Goal: Task Accomplishment & Management: Manage account settings

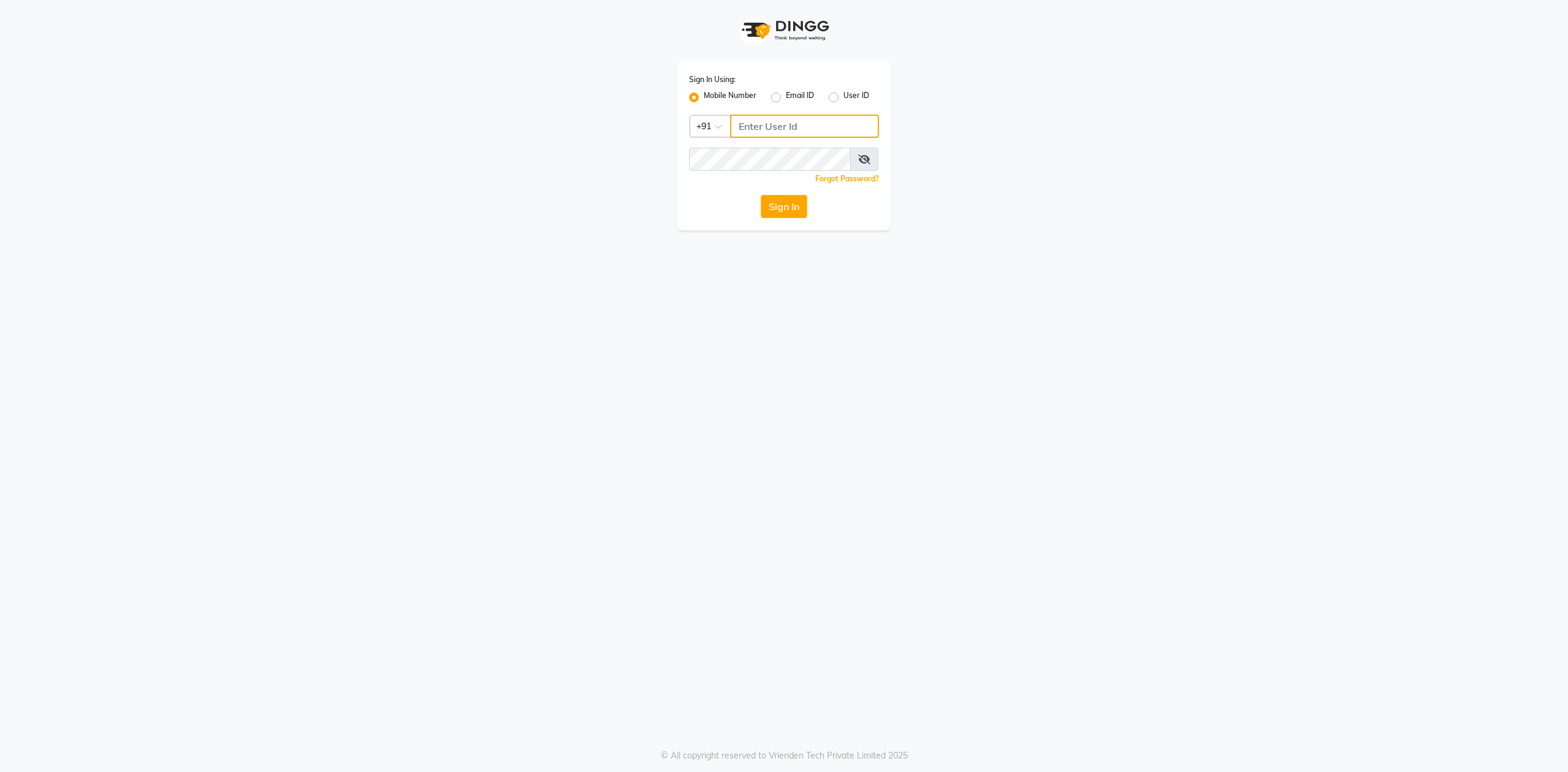
type input "9819749673"
click at [856, 165] on span at bounding box center [864, 159] width 28 height 23
click at [861, 155] on icon at bounding box center [864, 159] width 12 height 10
click at [797, 203] on button "Sign In" at bounding box center [784, 206] width 47 height 23
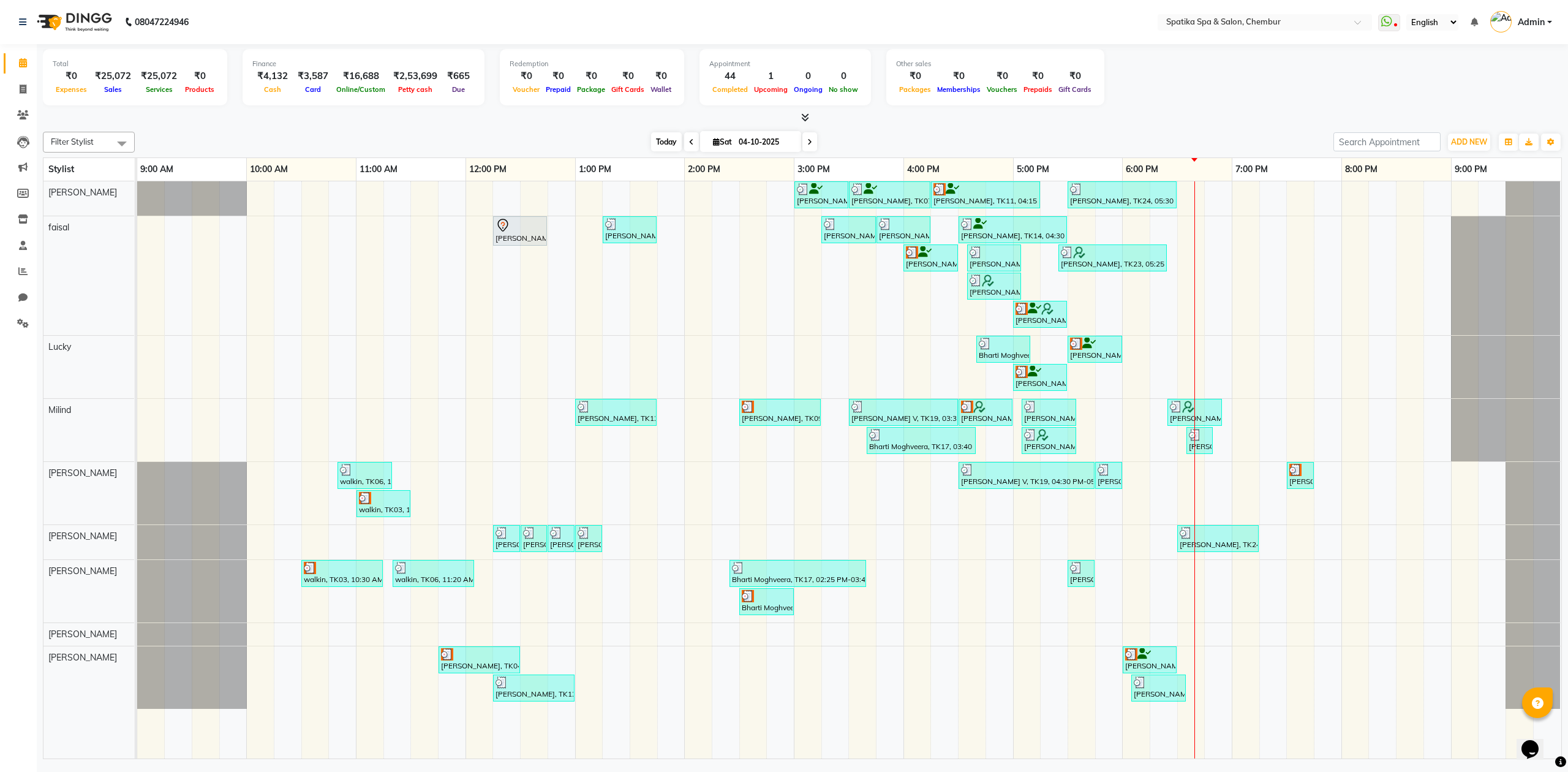
click at [659, 143] on span "Today" at bounding box center [666, 142] width 31 height 19
click at [1010, 230] on div at bounding box center [1013, 224] width 104 height 12
select select "3"
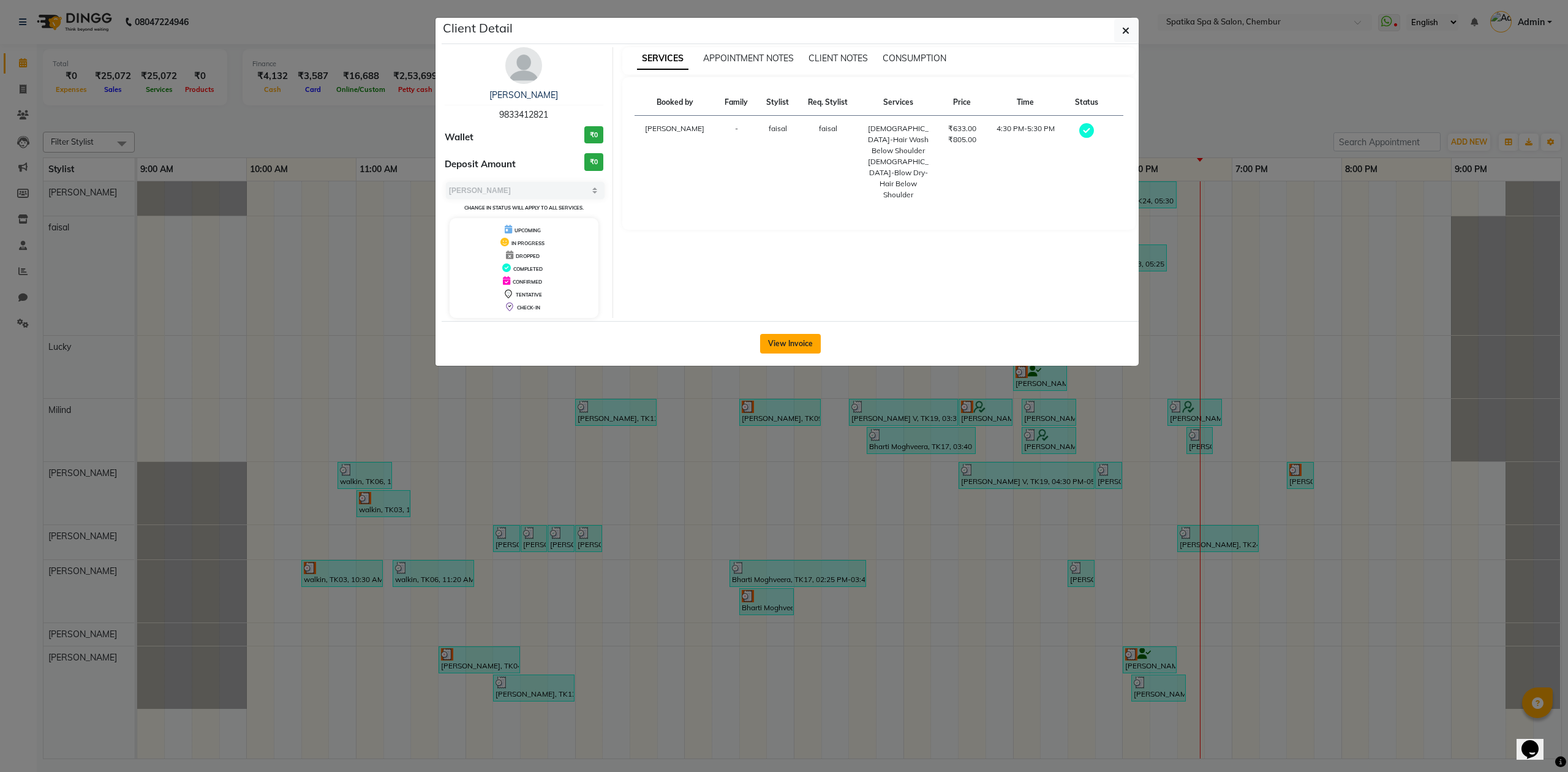
click at [775, 347] on button "View Invoice" at bounding box center [790, 343] width 61 height 19
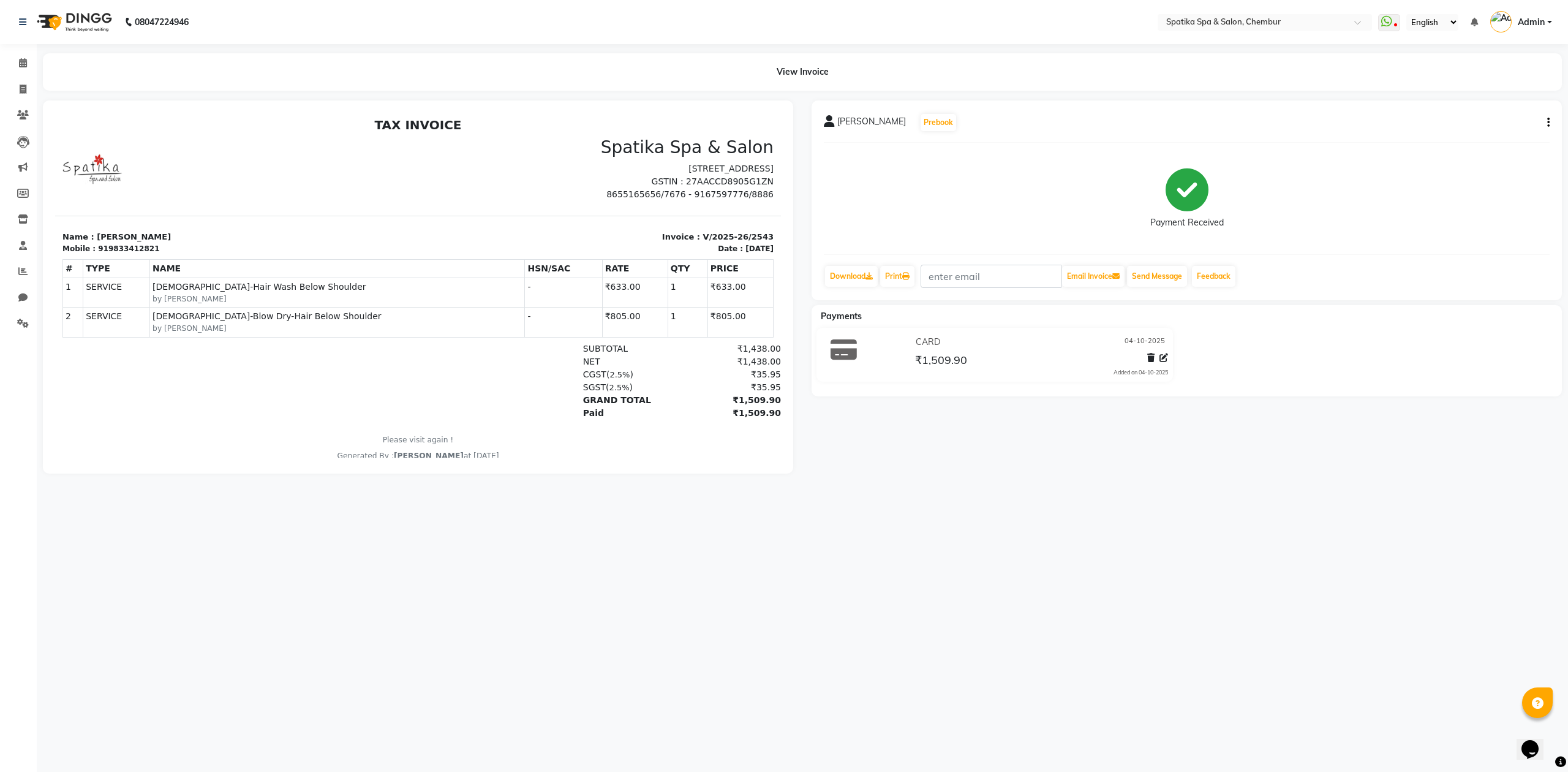
click at [1549, 122] on icon "button" at bounding box center [1549, 122] width 3 height 1
click at [1470, 137] on div "Edit Invoice" at bounding box center [1486, 137] width 84 height 15
select select "service"
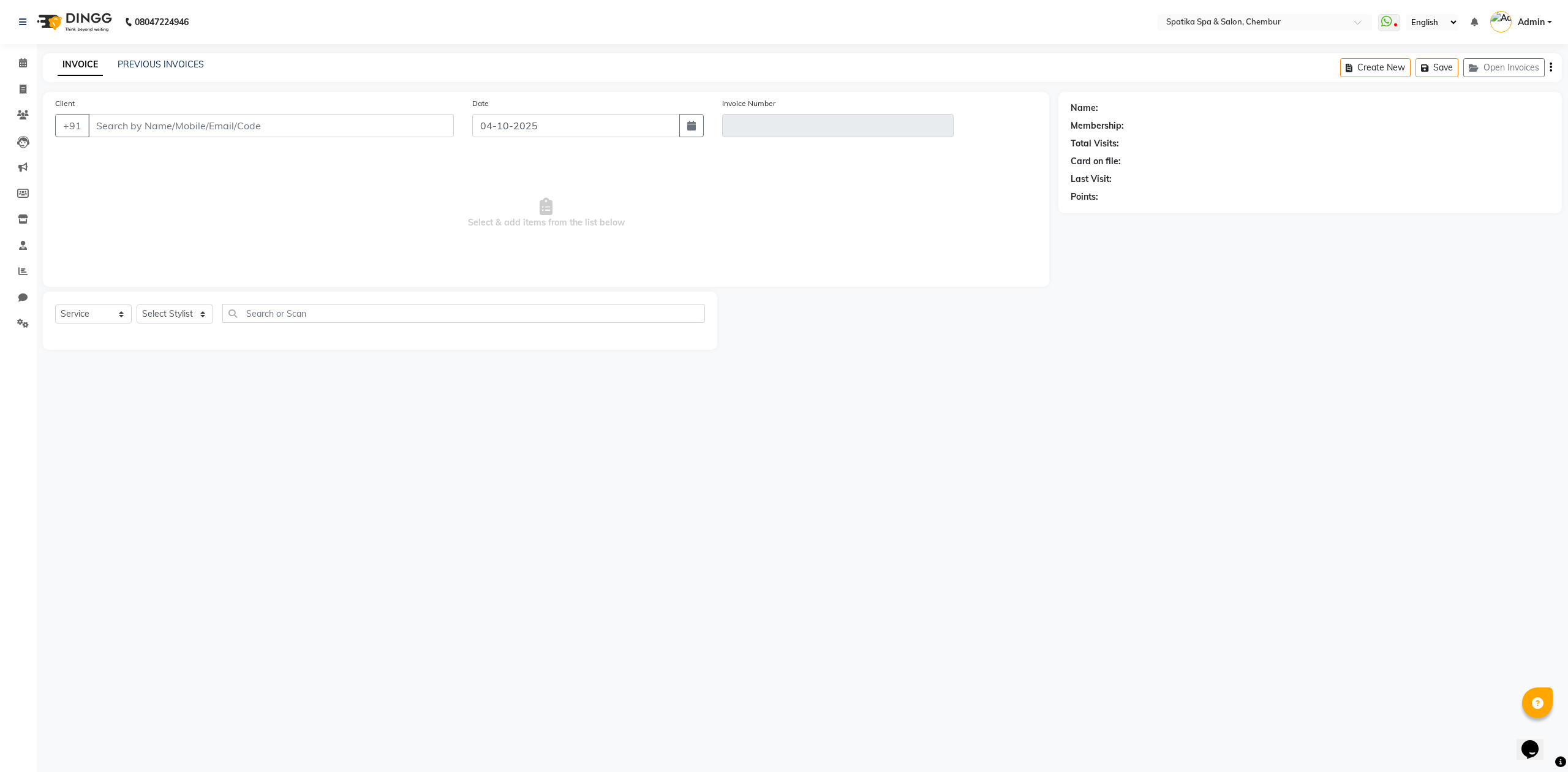
type input "9833412821"
type input "V/2025-26/2543"
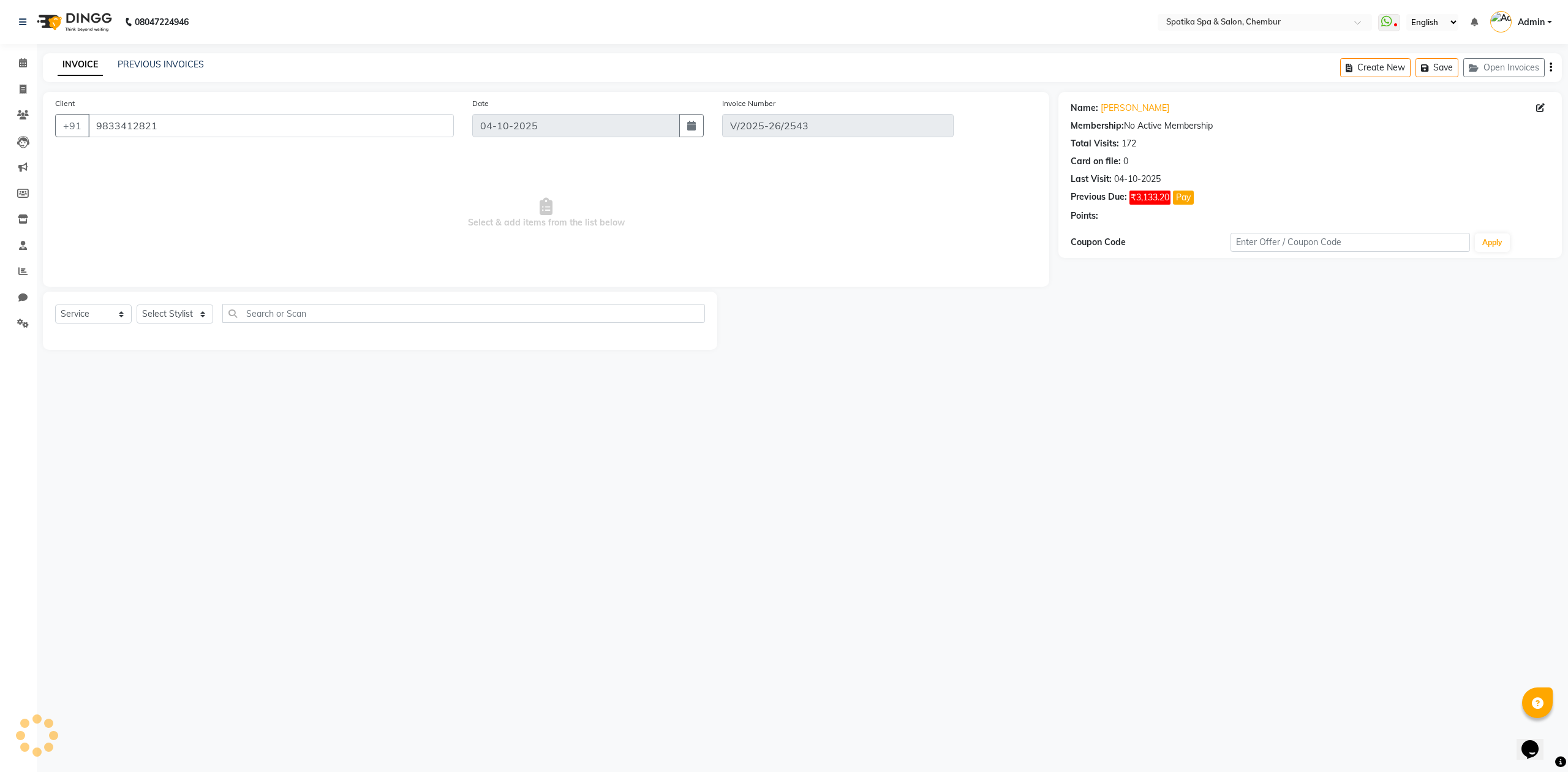
select select "select"
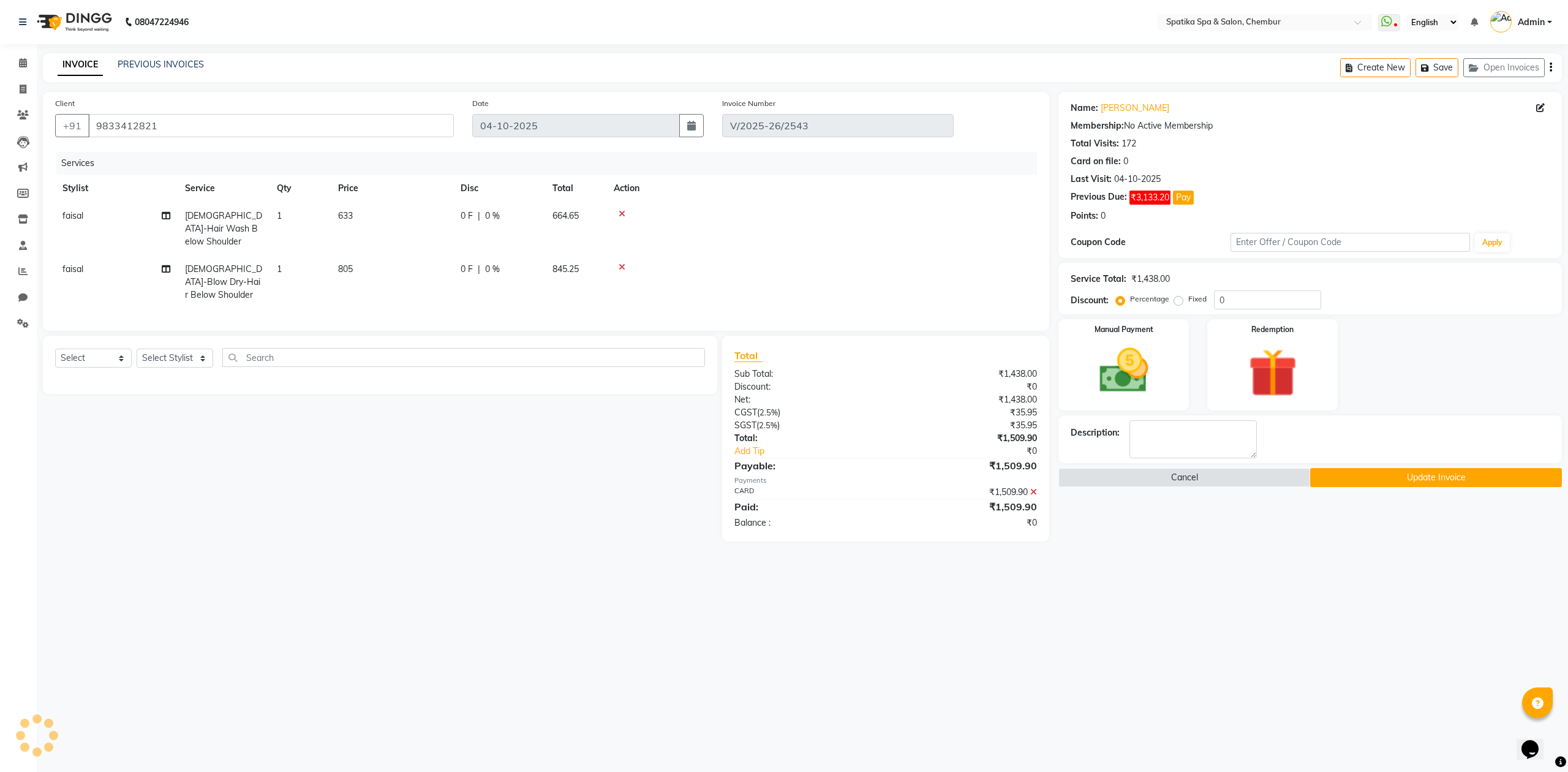
click at [357, 209] on td "633" at bounding box center [392, 229] width 122 height 54
select select "9045"
click at [371, 216] on td "633" at bounding box center [392, 229] width 122 height 54
select select "9045"
click at [420, 216] on input "633" at bounding box center [450, 219] width 108 height 19
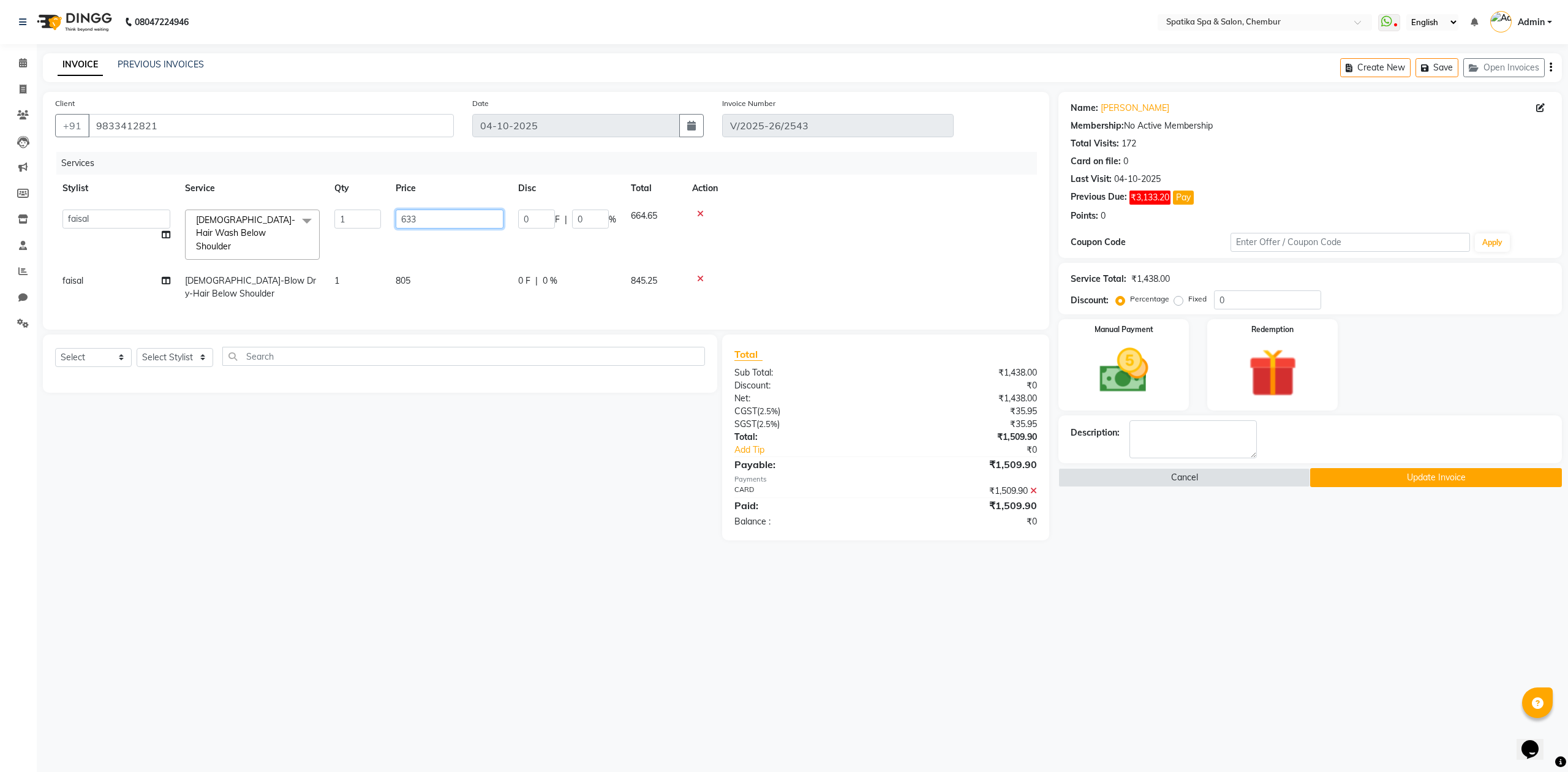
click at [420, 216] on input "633" at bounding box center [450, 219] width 108 height 19
type input "630"
click at [421, 268] on td "805" at bounding box center [450, 287] width 122 height 40
select select "9045"
click at [425, 258] on input "805" at bounding box center [450, 260] width 108 height 19
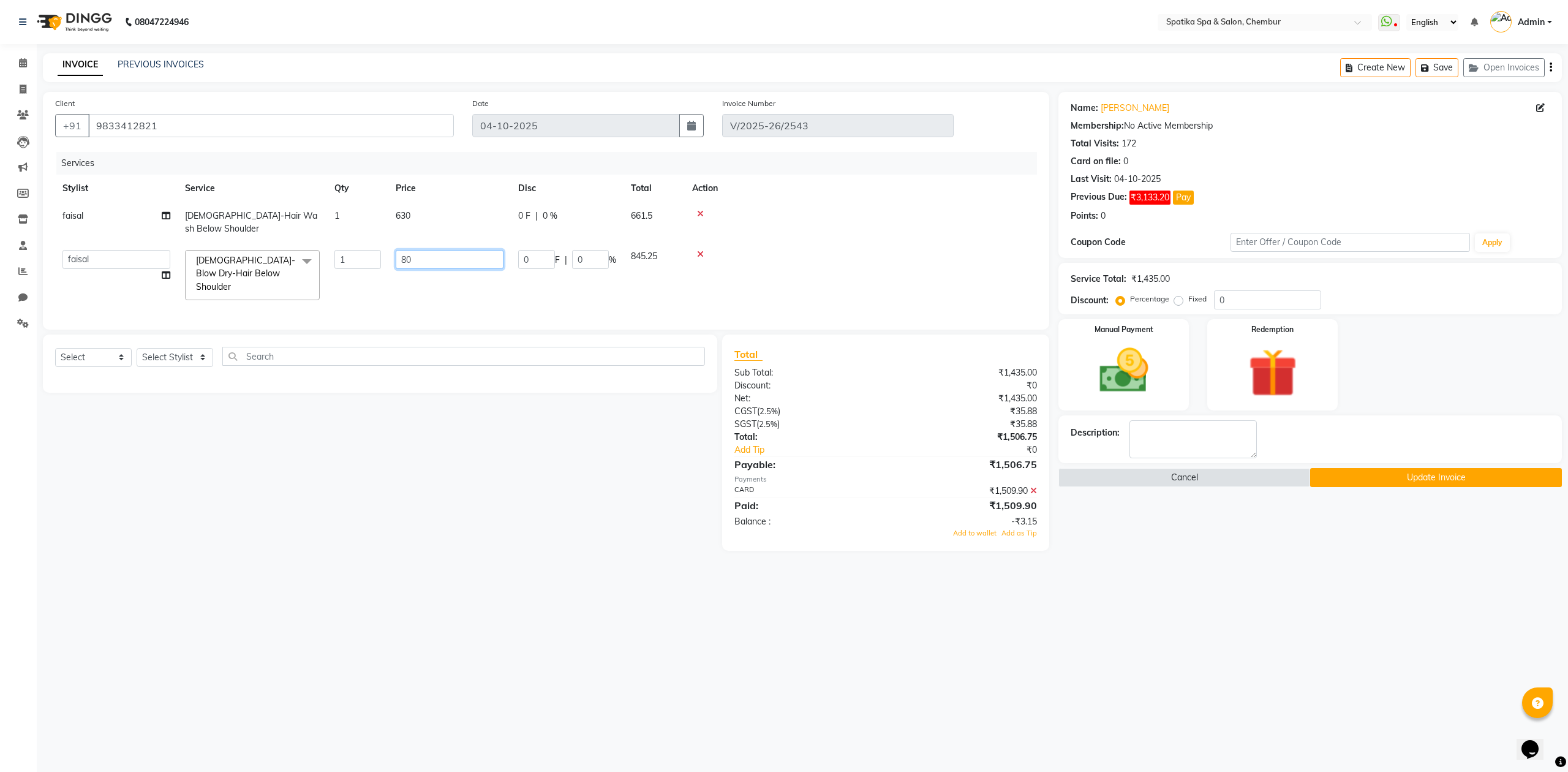
type input "800"
click at [463, 437] on div "Select Service Product Membership Package Voucher Prepaid Gift Card Select Styl…" at bounding box center [375, 444] width 684 height 216
click at [1033, 489] on icon at bounding box center [1034, 492] width 7 height 9
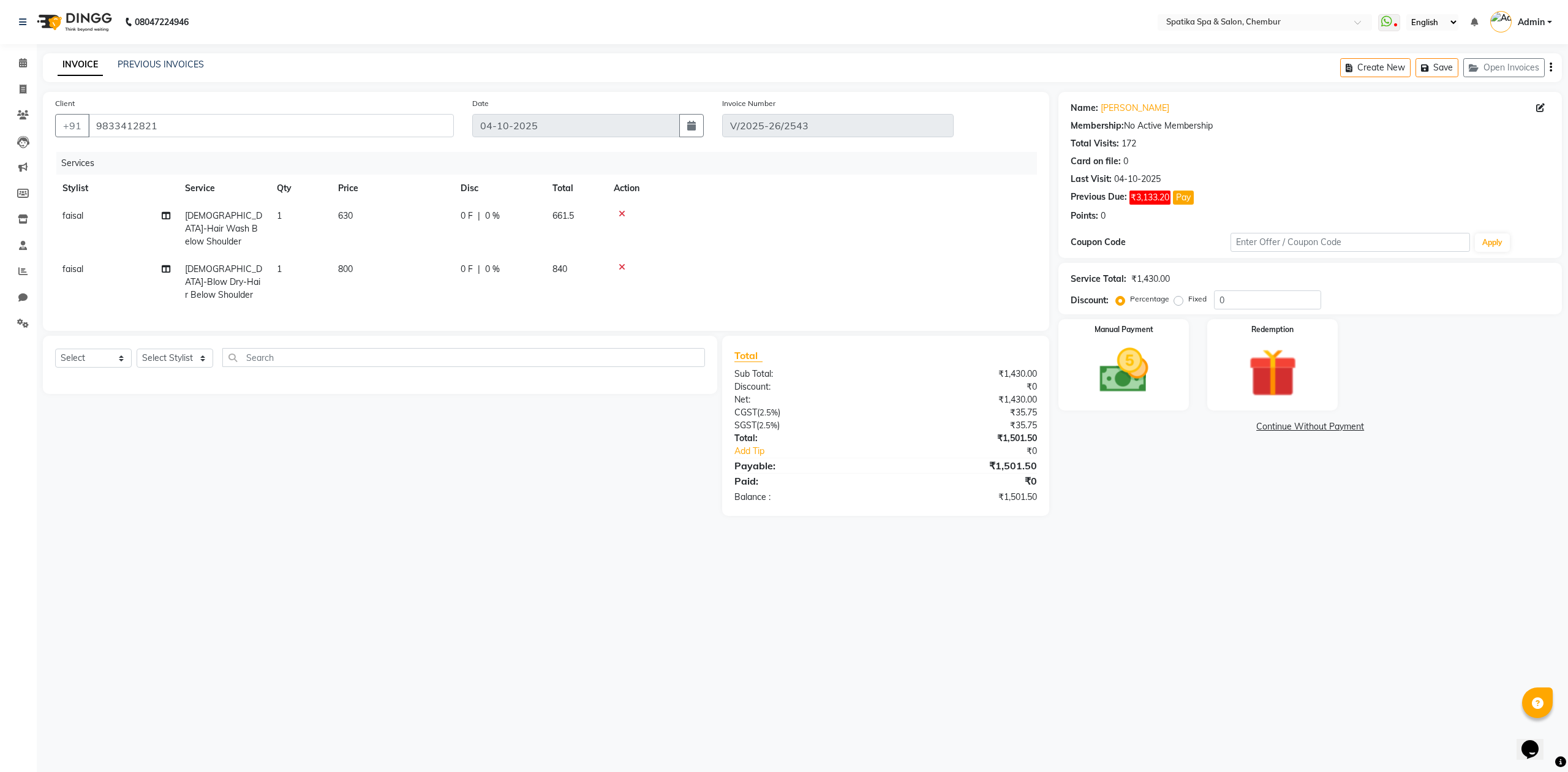
click at [375, 211] on td "630" at bounding box center [392, 229] width 122 height 54
select select "9045"
click at [427, 221] on input "630" at bounding box center [450, 219] width 108 height 19
type input "625"
click at [486, 449] on div "Select Service Product Membership Package Voucher Prepaid Gift Card Select Styl…" at bounding box center [375, 425] width 684 height 180
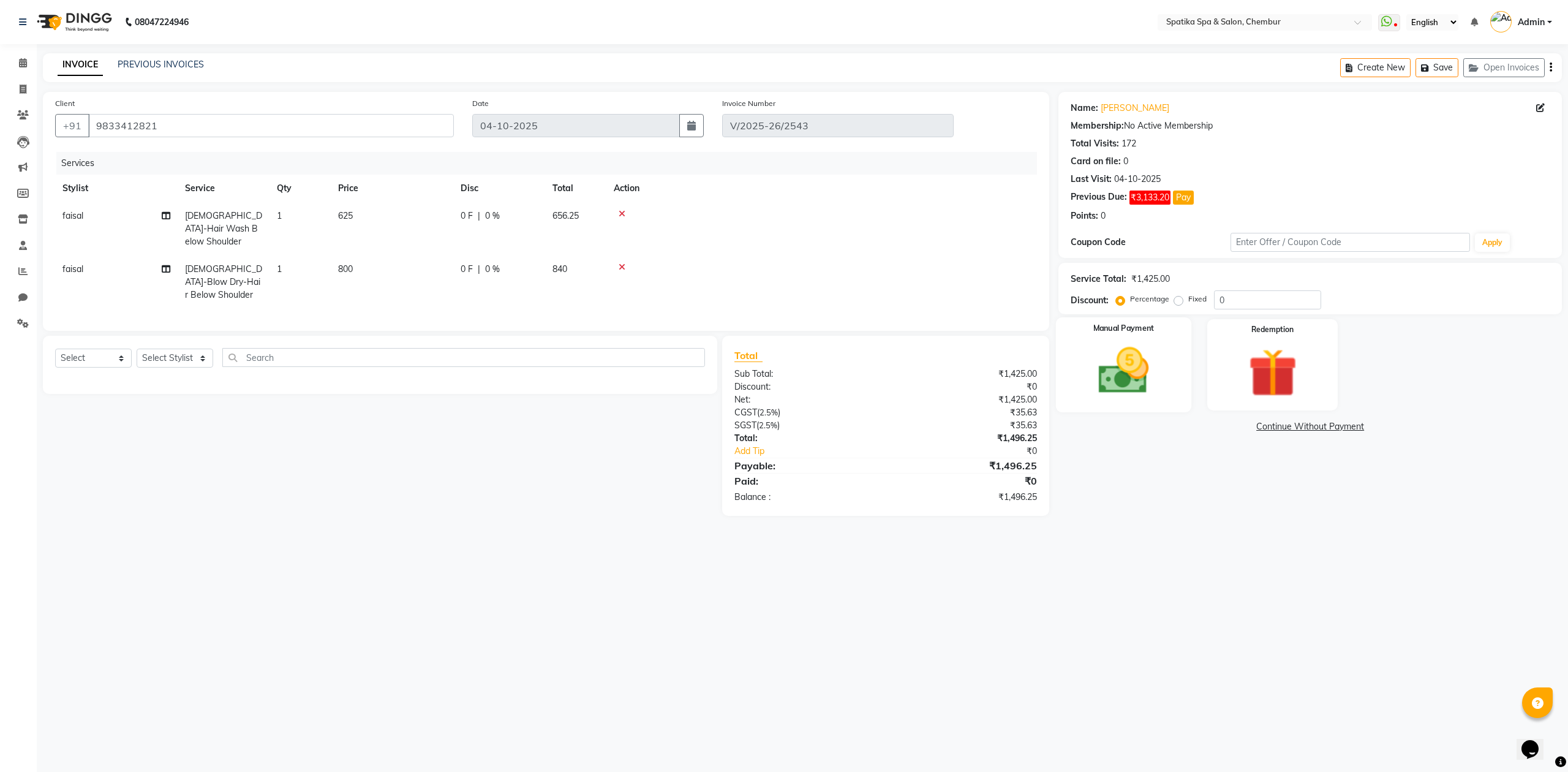
click at [1133, 356] on img at bounding box center [1124, 371] width 83 height 59
click at [1400, 427] on span "CARD" at bounding box center [1396, 427] width 26 height 14
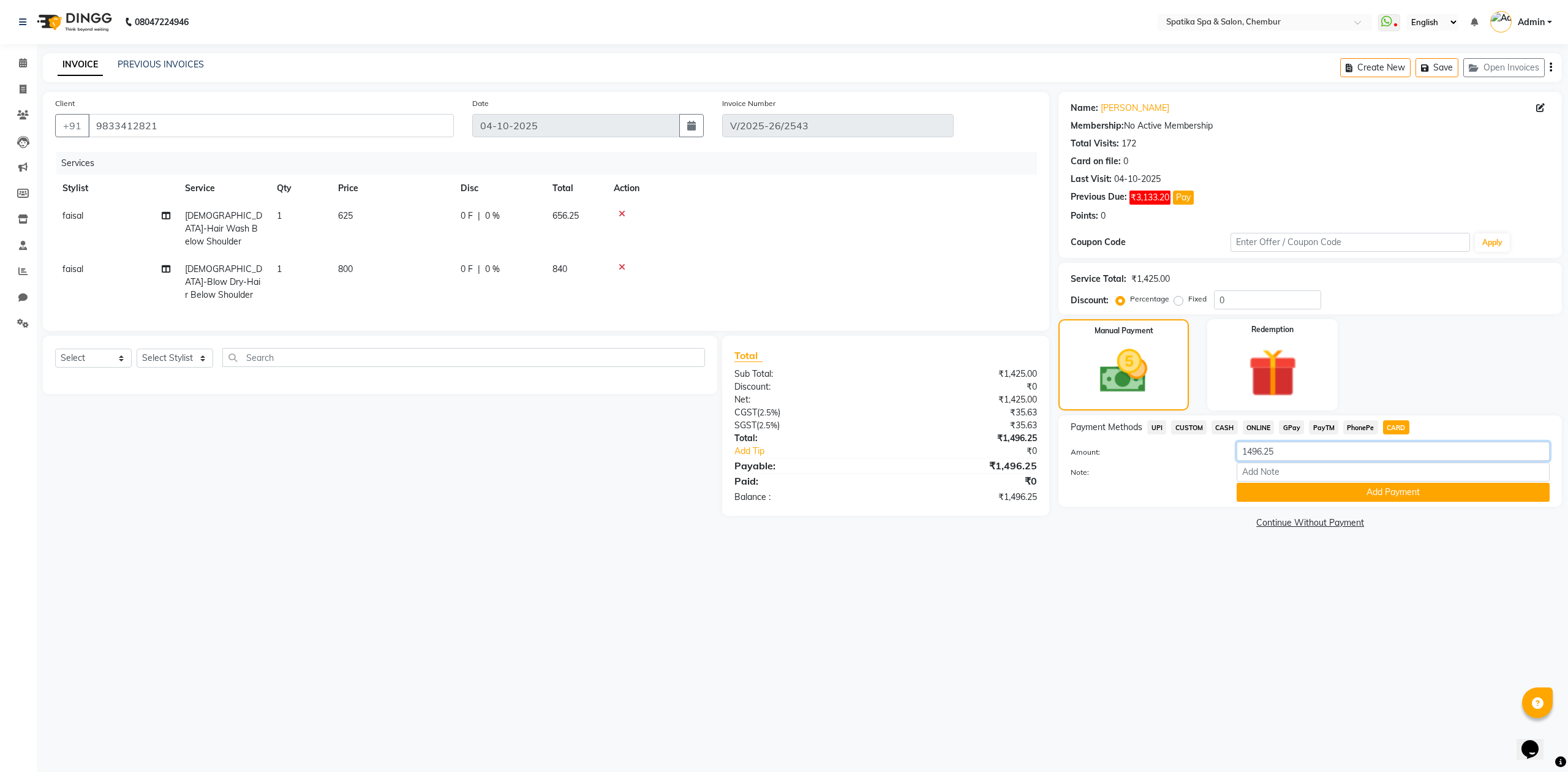
drag, startPoint x: 1294, startPoint y: 452, endPoint x: 993, endPoint y: 482, distance: 302.5
click at [993, 482] on div "Client [PHONE_NUMBER] Date [DATE] Invoice Number V/2025-26/2543 Services Stylis…" at bounding box center [802, 312] width 1538 height 440
type input "1498"
click at [1397, 493] on button "Add Payment" at bounding box center [1393, 492] width 313 height 19
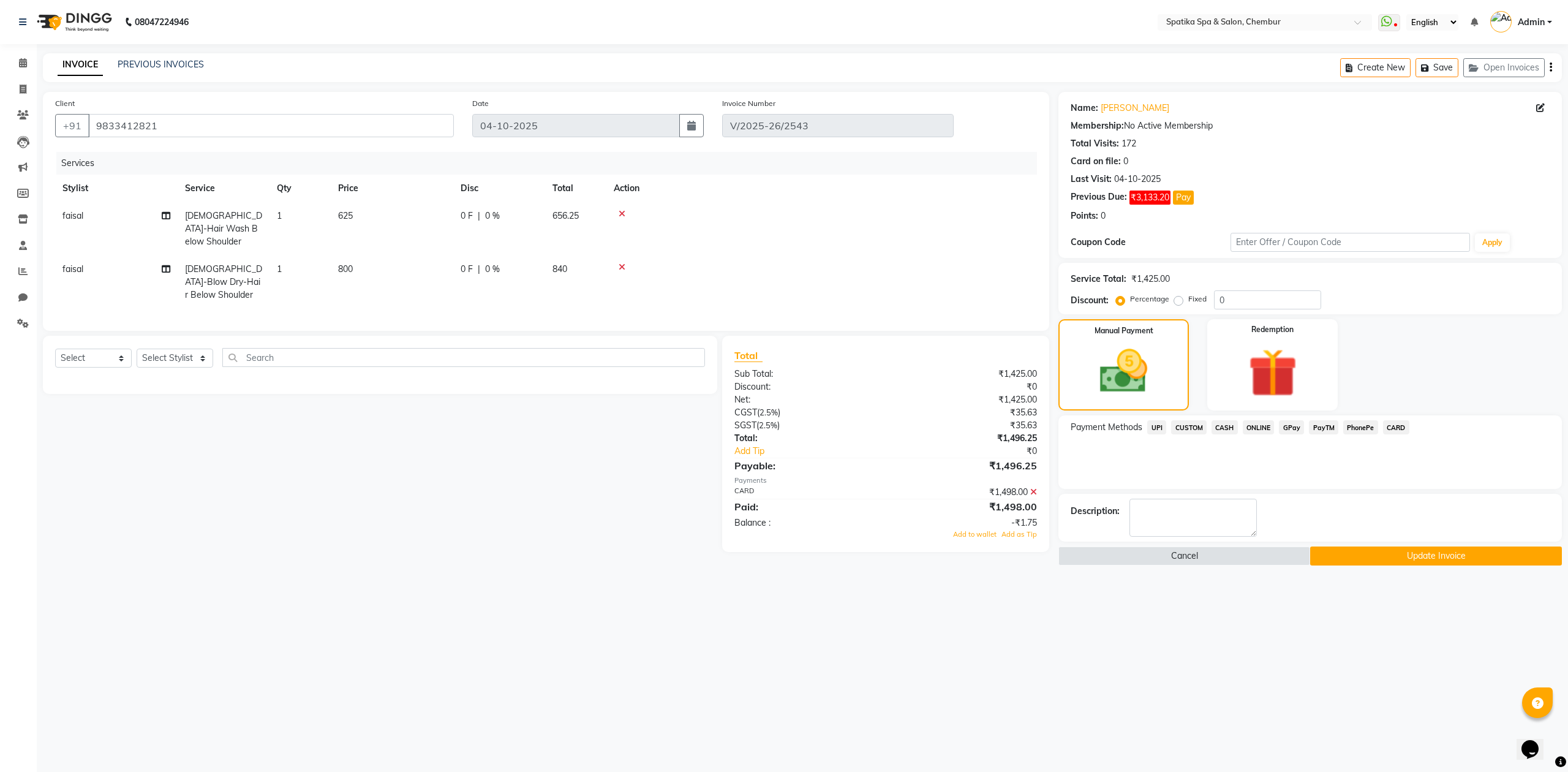
click at [1419, 557] on button "Update Invoice" at bounding box center [1436, 556] width 252 height 19
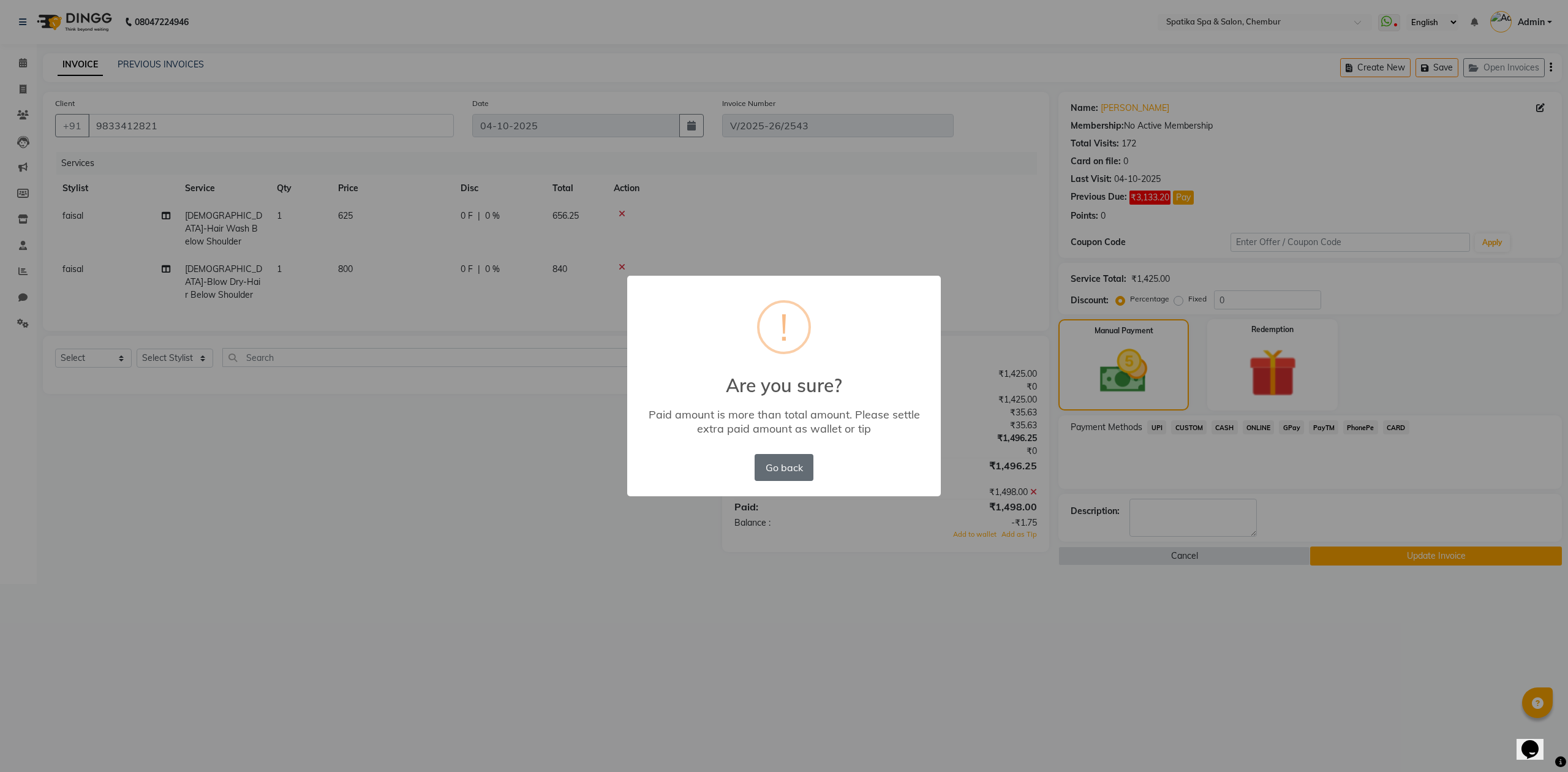
click at [775, 467] on button "Go back" at bounding box center [784, 468] width 59 height 27
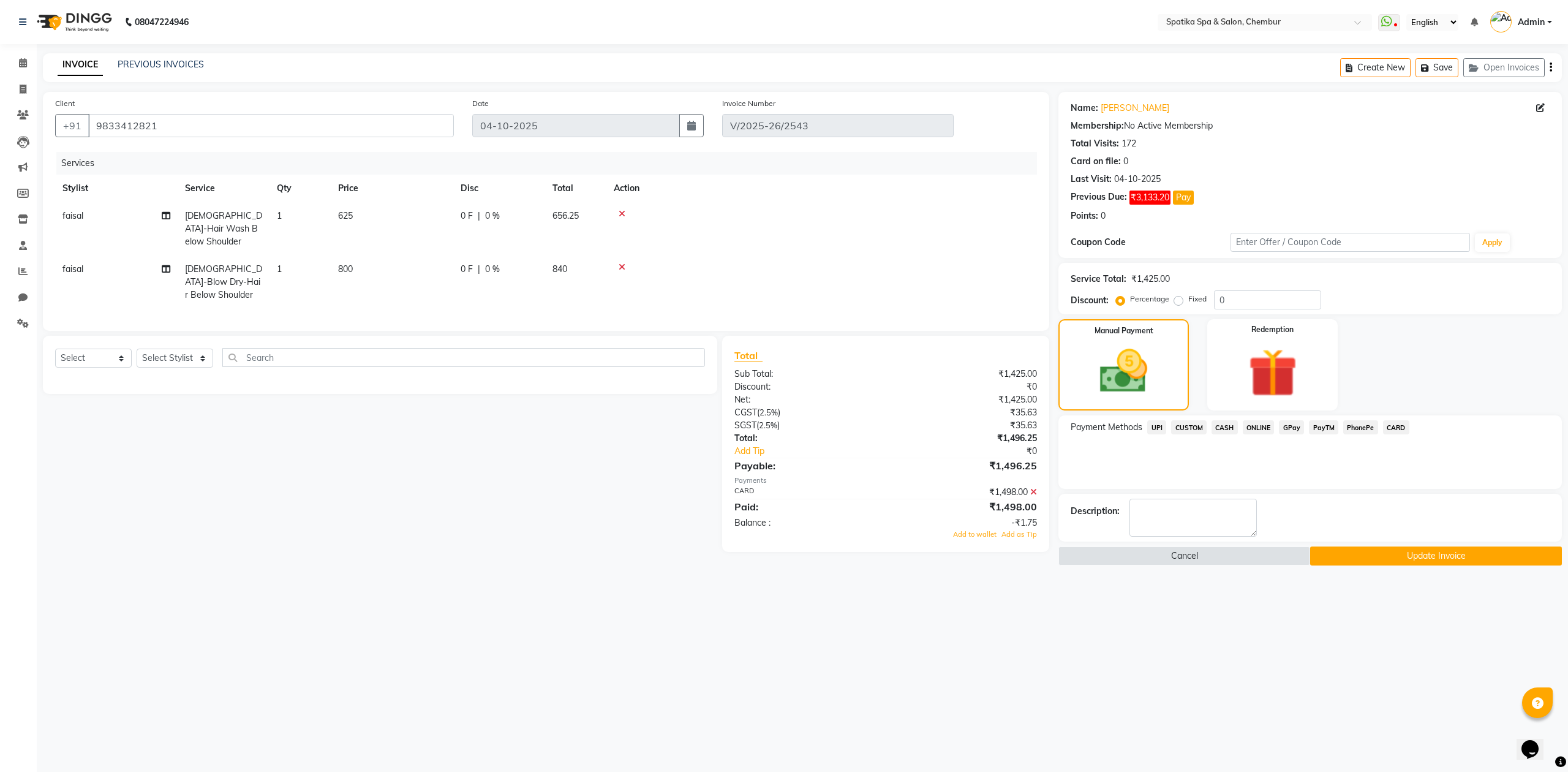
click at [1397, 429] on span "CARD" at bounding box center [1396, 427] width 26 height 14
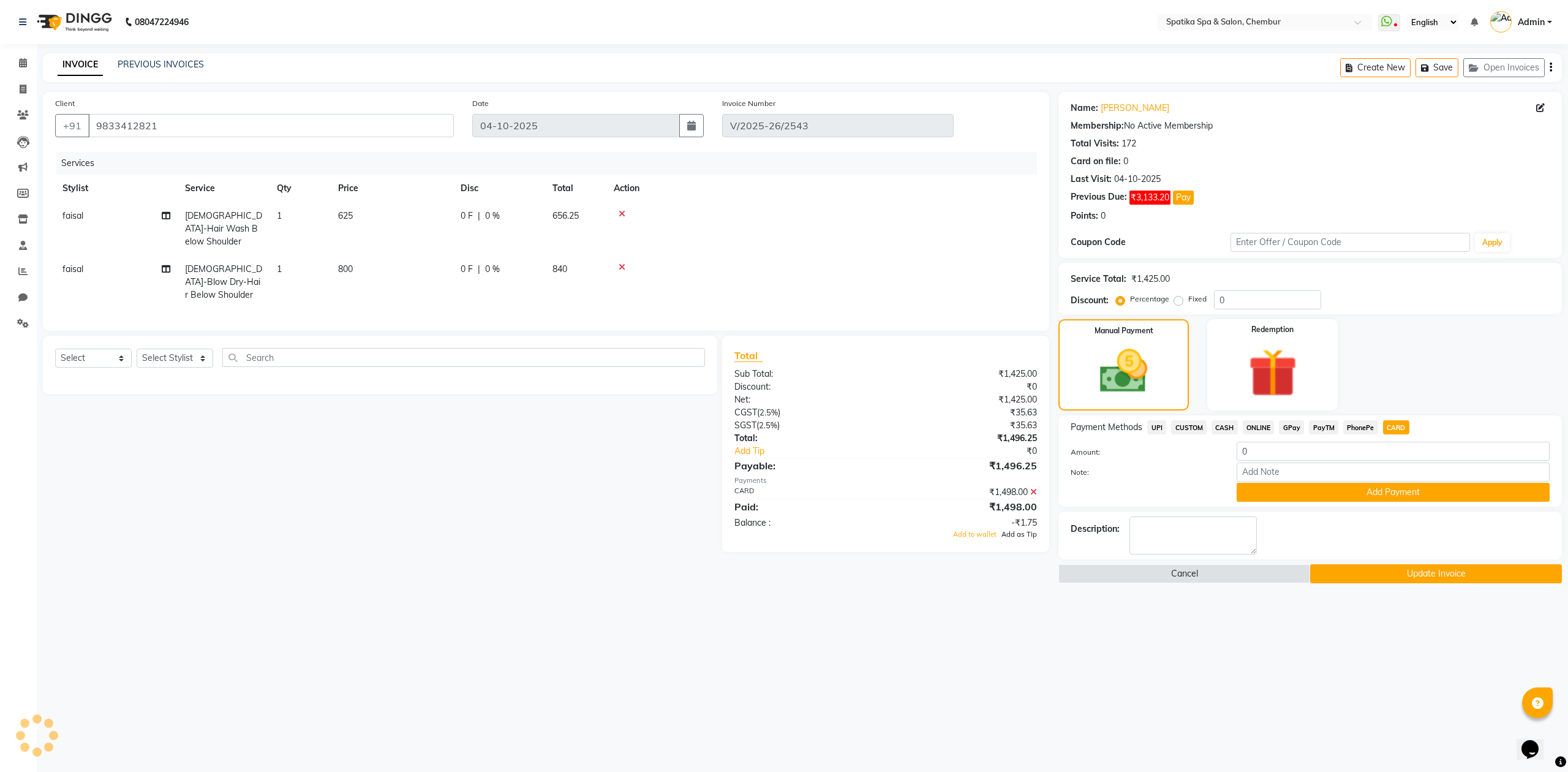
click at [1015, 533] on span "Add as Tip" at bounding box center [1019, 534] width 35 height 9
click at [1428, 573] on button "Update Invoice" at bounding box center [1436, 573] width 252 height 19
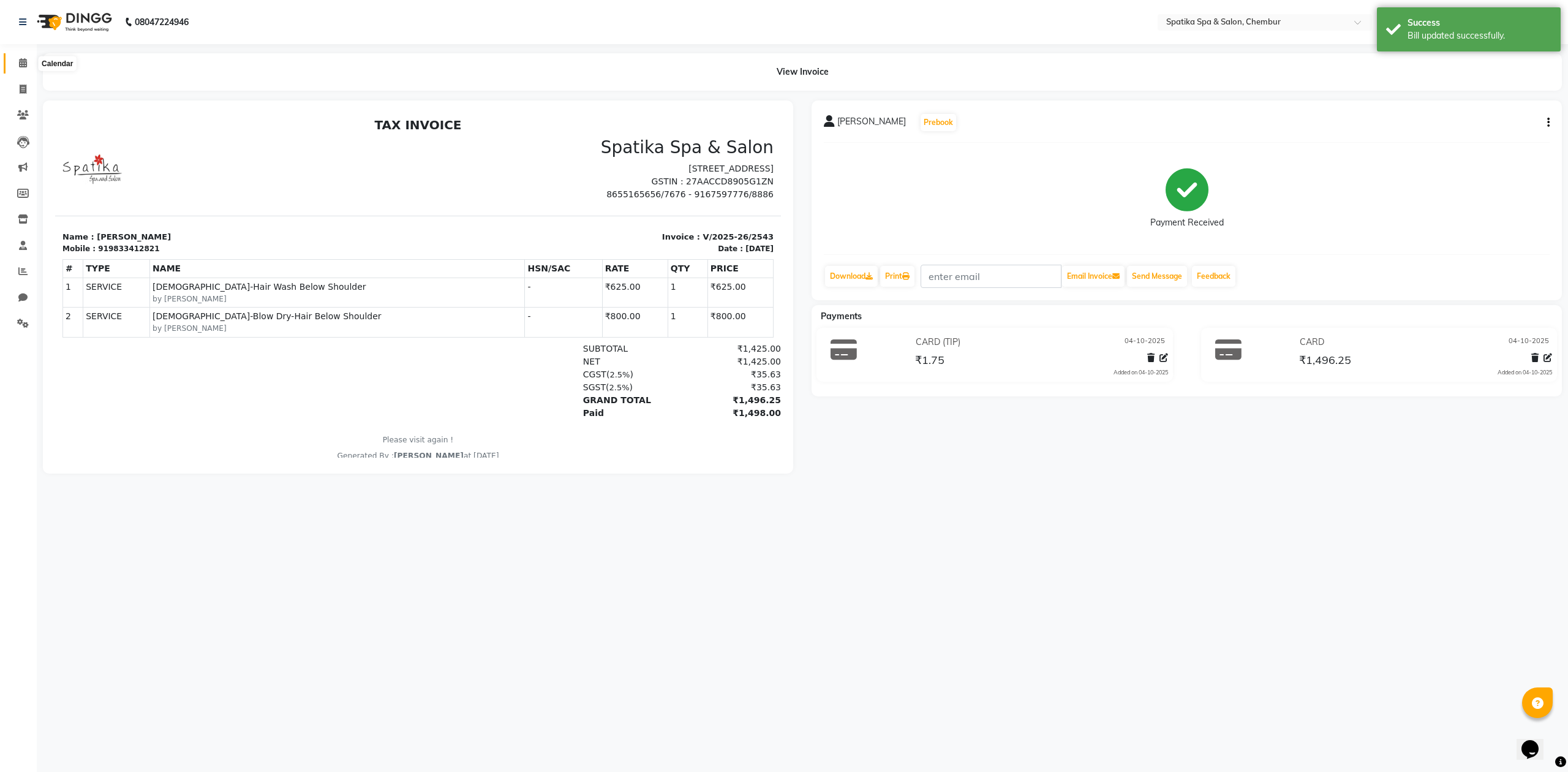
click at [20, 66] on icon at bounding box center [23, 63] width 8 height 9
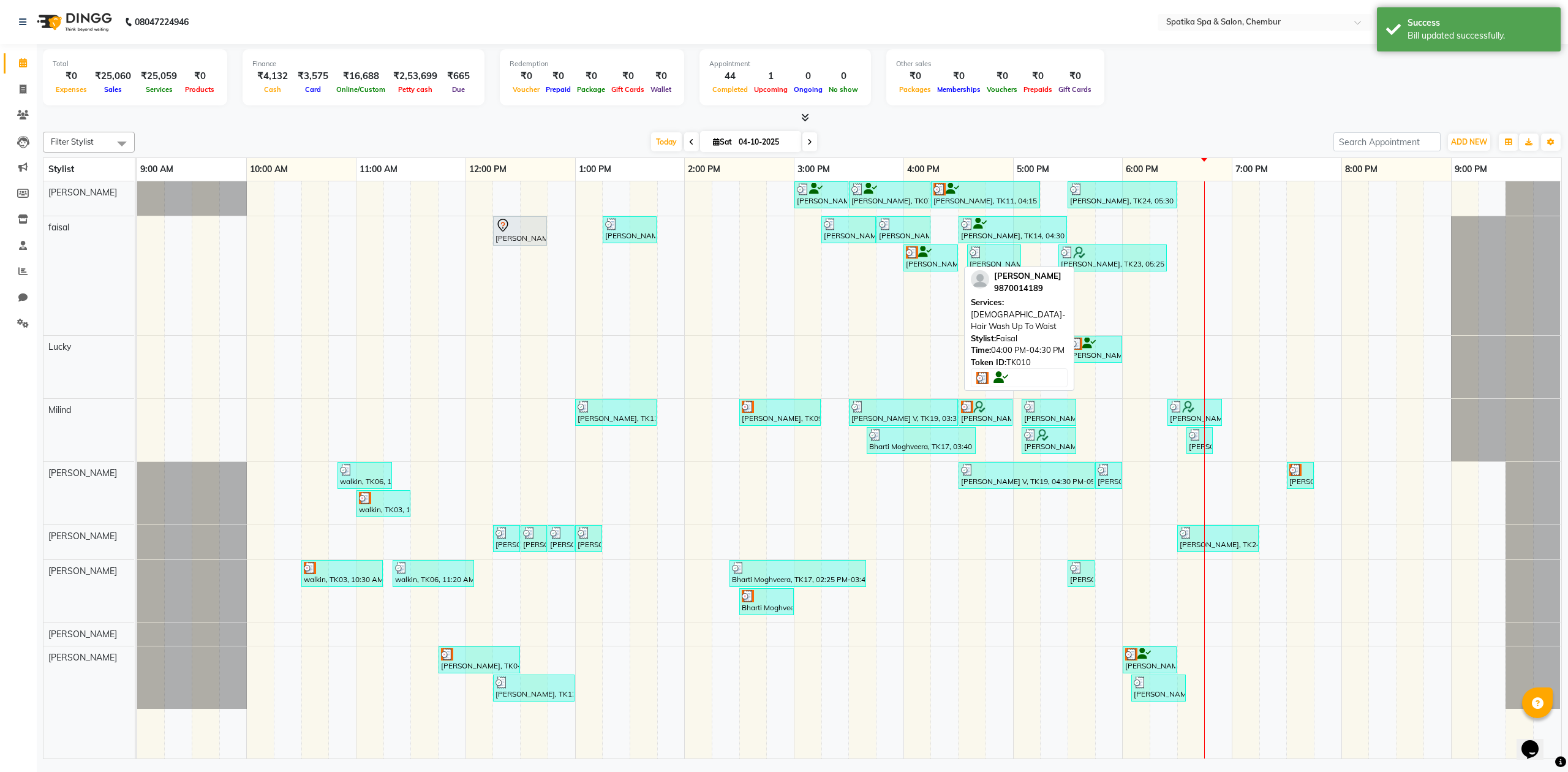
click at [927, 261] on div "[PERSON_NAME], TK10, 04:00 PM-04:30 PM, [DEMOGRAPHIC_DATA]-Hair Wash Up To Waist" at bounding box center [931, 258] width 52 height 23
select select "3"
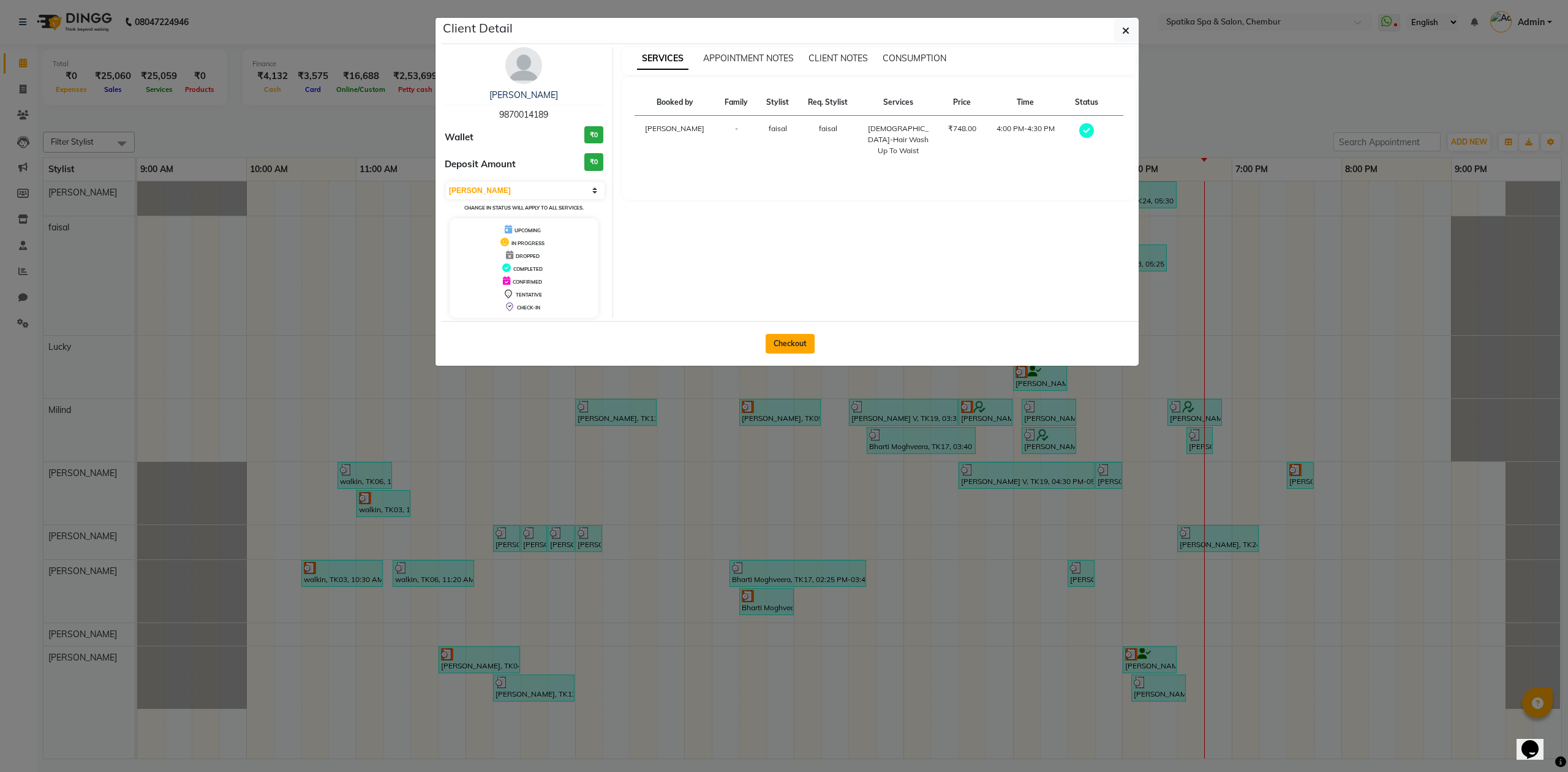
click at [797, 346] on button "Checkout" at bounding box center [790, 343] width 49 height 19
select select "631"
select select "service"
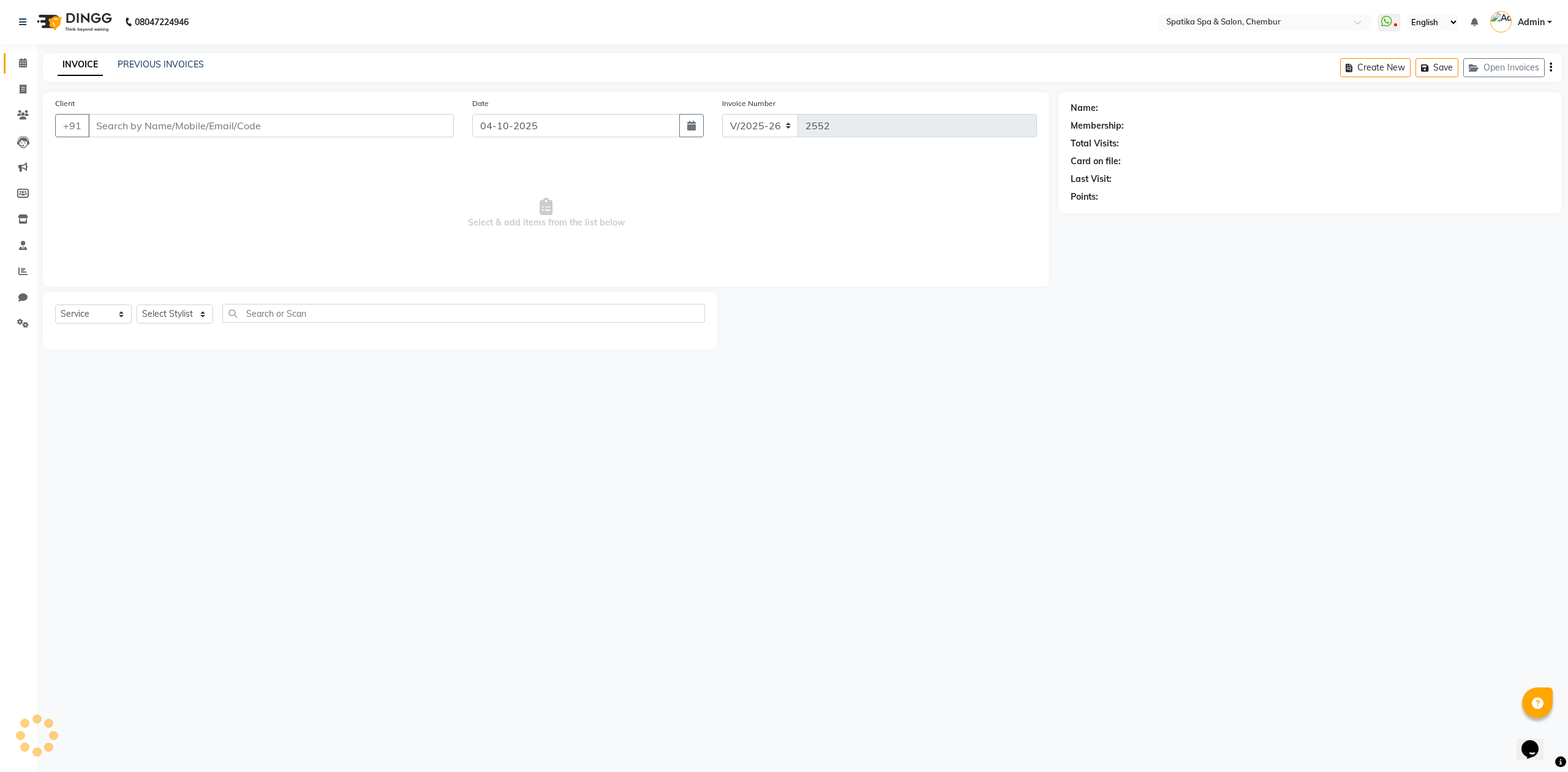
type input "9870014189"
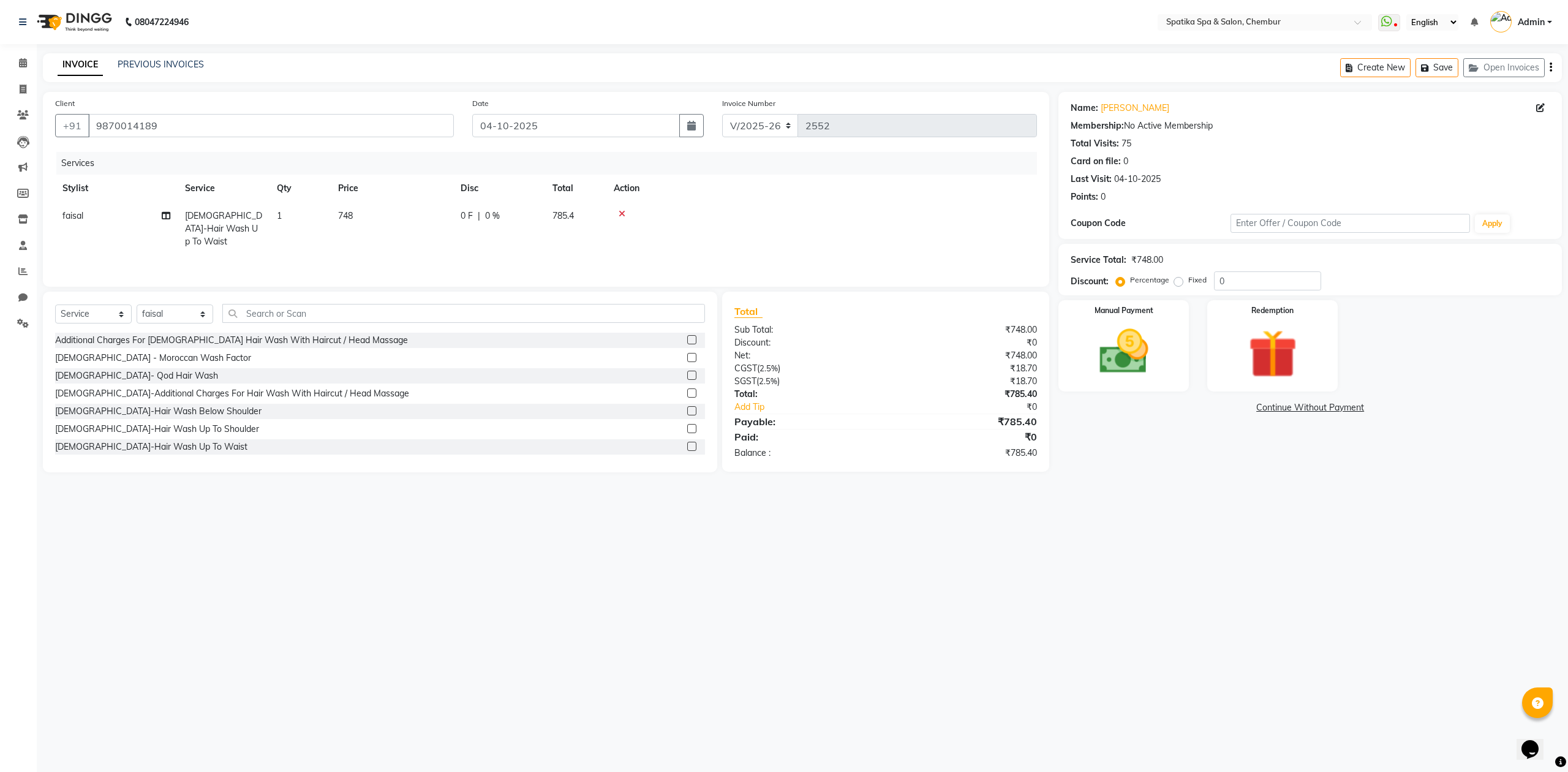
click at [1554, 65] on div "Create New Save Open Invoices" at bounding box center [1452, 68] width 222 height 29
click at [1550, 68] on icon "button" at bounding box center [1551, 68] width 3 height 1
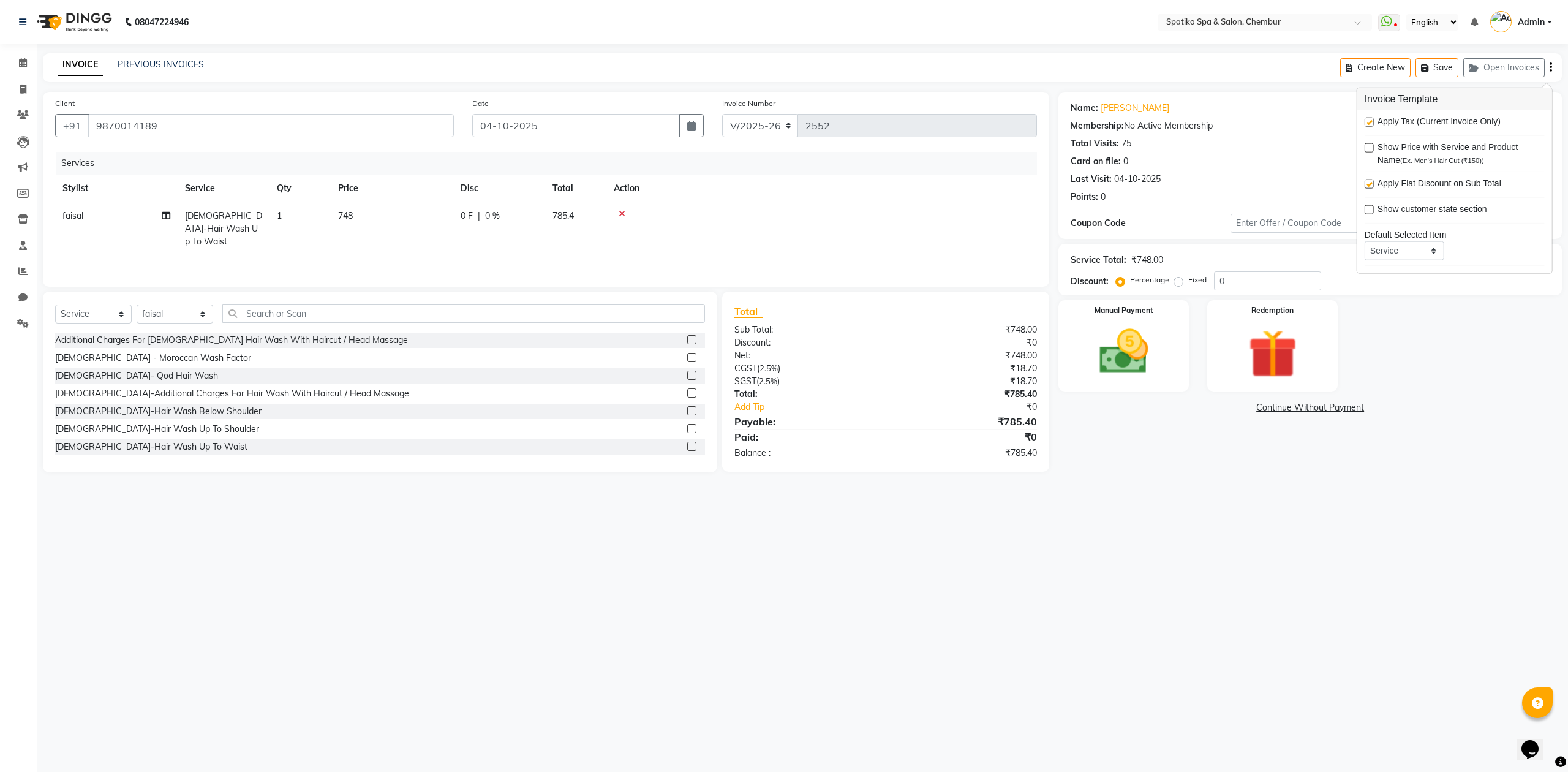
click at [1243, 55] on div "INVOICE PREVIOUS INVOICES Create New Save Open Invoices" at bounding box center [802, 68] width 1519 height 29
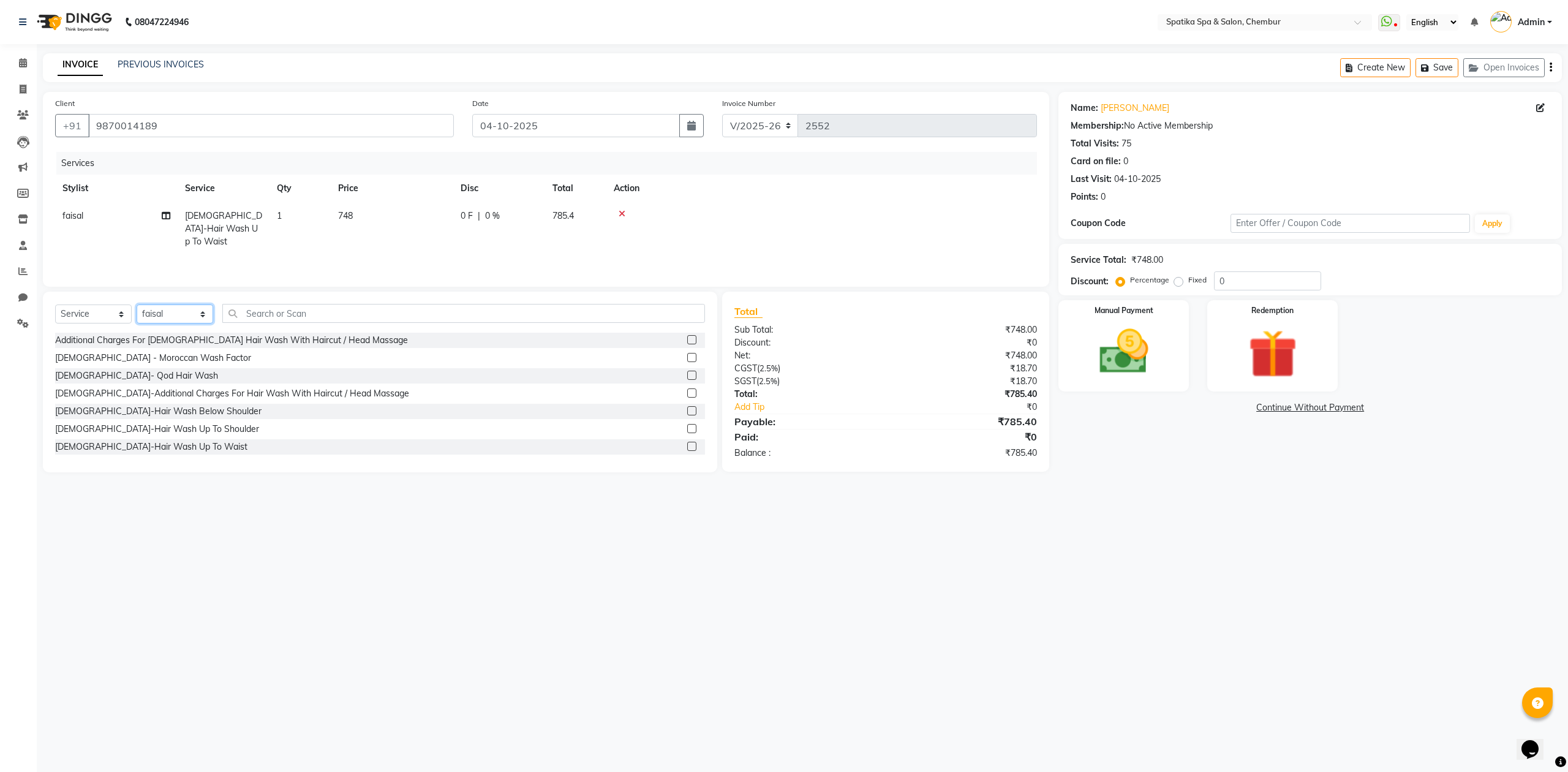
click at [167, 316] on select "Select Stylist [PERSON_NAME] [PERSON_NAME] [PERSON_NAME] [PERSON_NAME] [PERSON_…" at bounding box center [175, 314] width 76 height 19
click at [136, 304] on select "Select Stylist [PERSON_NAME] [PERSON_NAME] [PERSON_NAME] [PERSON_NAME] [PERSON_…" at bounding box center [175, 314] width 76 height 19
click at [359, 312] on input "text" at bounding box center [464, 313] width 483 height 19
click at [199, 311] on select "Select Stylist [PERSON_NAME] [PERSON_NAME] [PERSON_NAME] [PERSON_NAME] [PERSON_…" at bounding box center [175, 314] width 76 height 19
select select "9061"
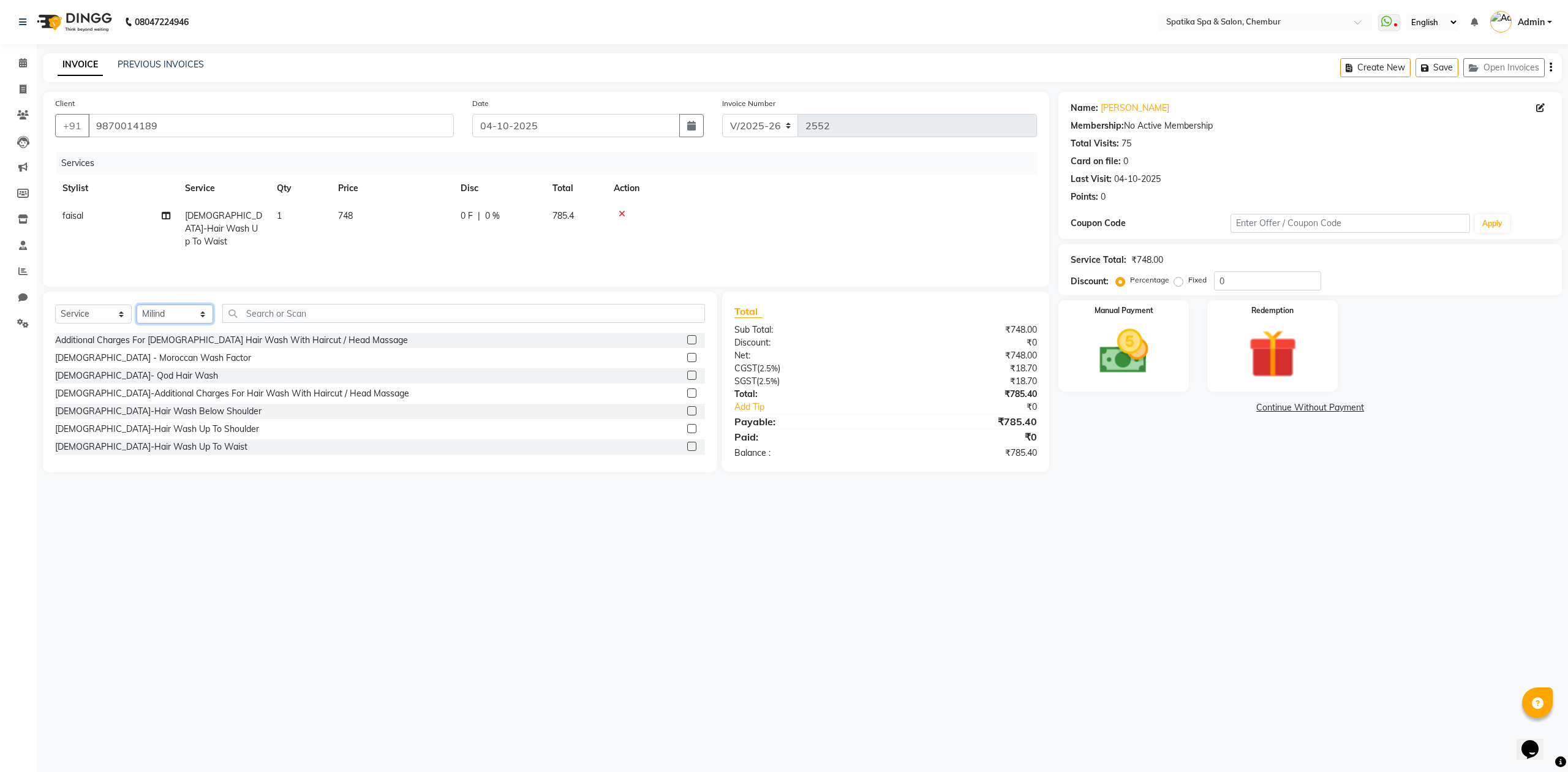
click at [136, 304] on select "Select Stylist [PERSON_NAME] [PERSON_NAME] [PERSON_NAME] [PERSON_NAME] [PERSON_…" at bounding box center [175, 314] width 76 height 19
click at [347, 314] on input "text" at bounding box center [464, 313] width 483 height 19
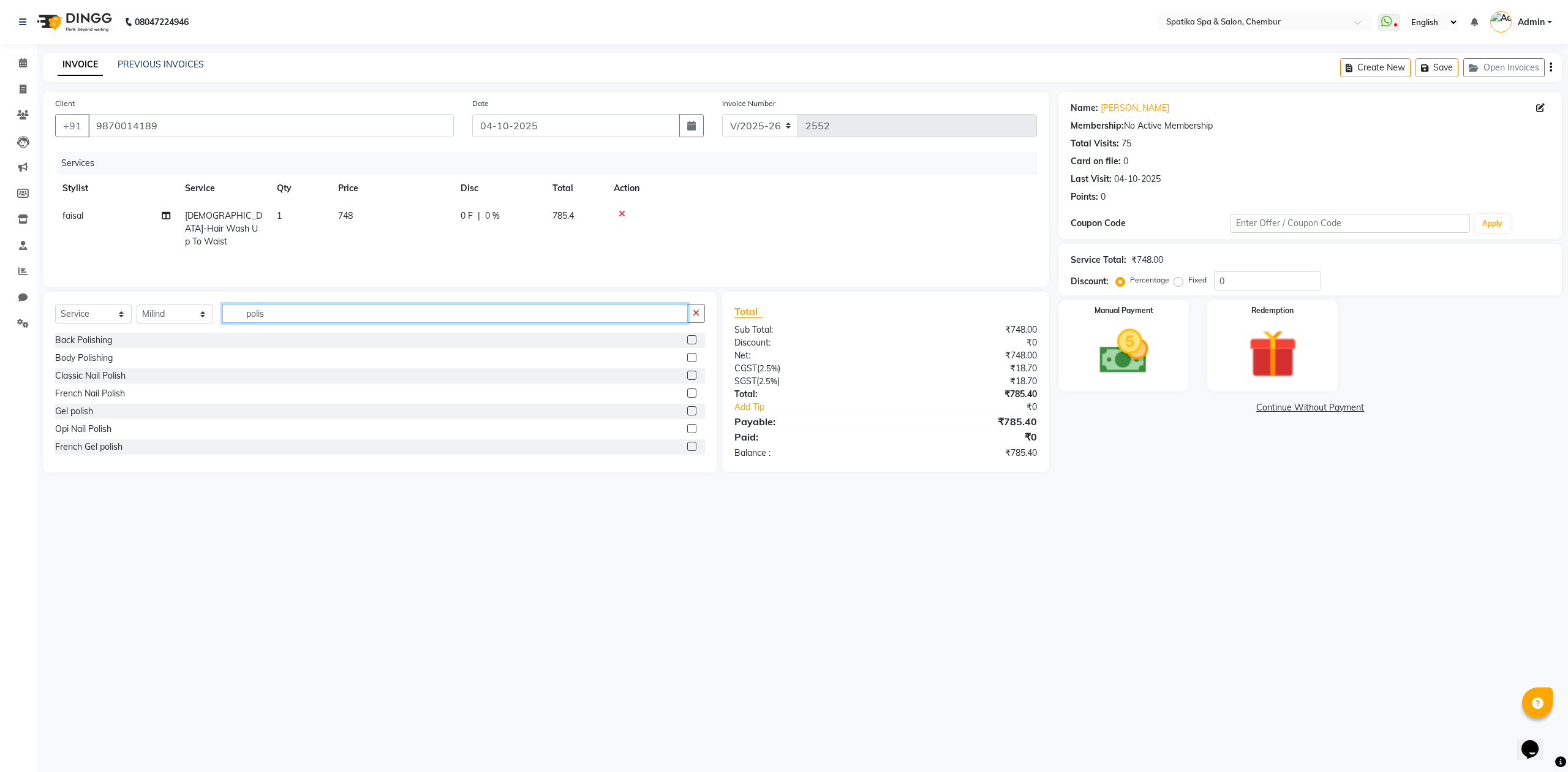
type input "polis"
click at [687, 375] on label at bounding box center [692, 375] width 9 height 9
click at [687, 375] on input "checkbox" at bounding box center [691, 376] width 8 height 8
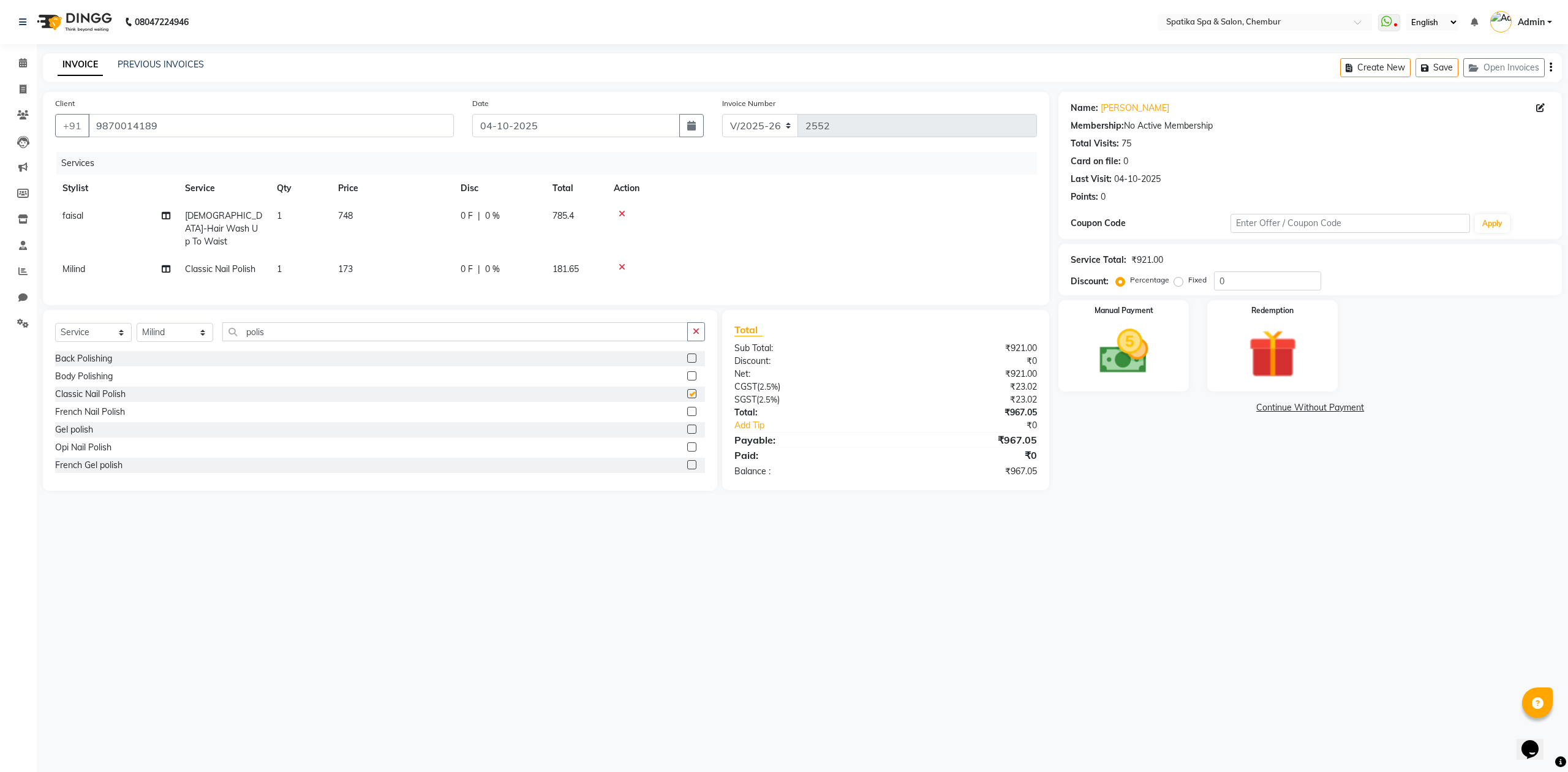
checkbox input "false"
click at [287, 256] on td "1" at bounding box center [300, 269] width 62 height 27
select select "9061"
click at [287, 252] on span "Classic Nail Polish x" at bounding box center [252, 262] width 134 height 24
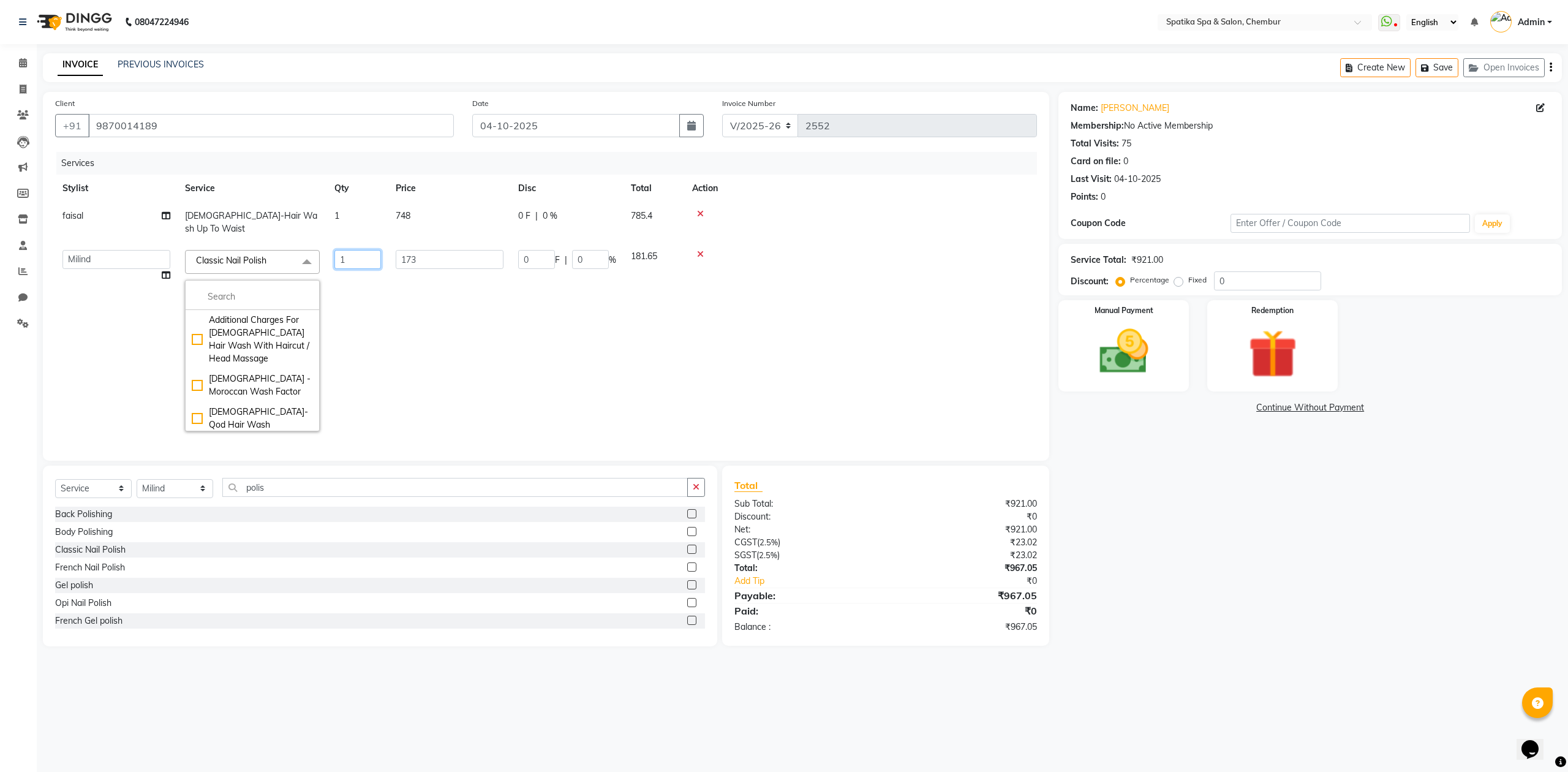
click at [351, 250] on input "1" at bounding box center [358, 260] width 47 height 19
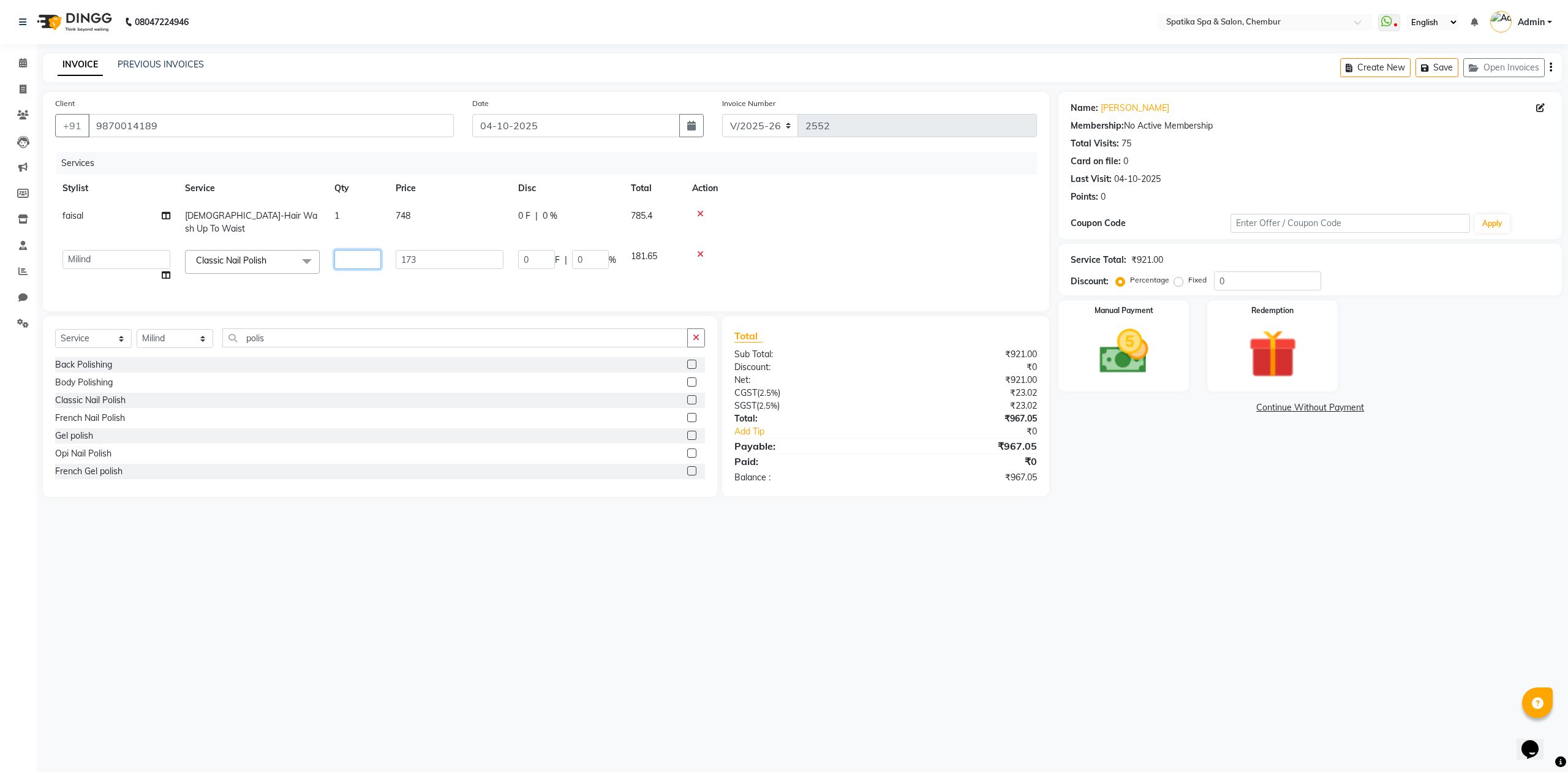
type input "2"
click at [476, 553] on div "08047224946 Select Location × Spatika Spa & Salon, Chembur WhatsApp Status ✕ St…" at bounding box center [784, 386] width 1568 height 772
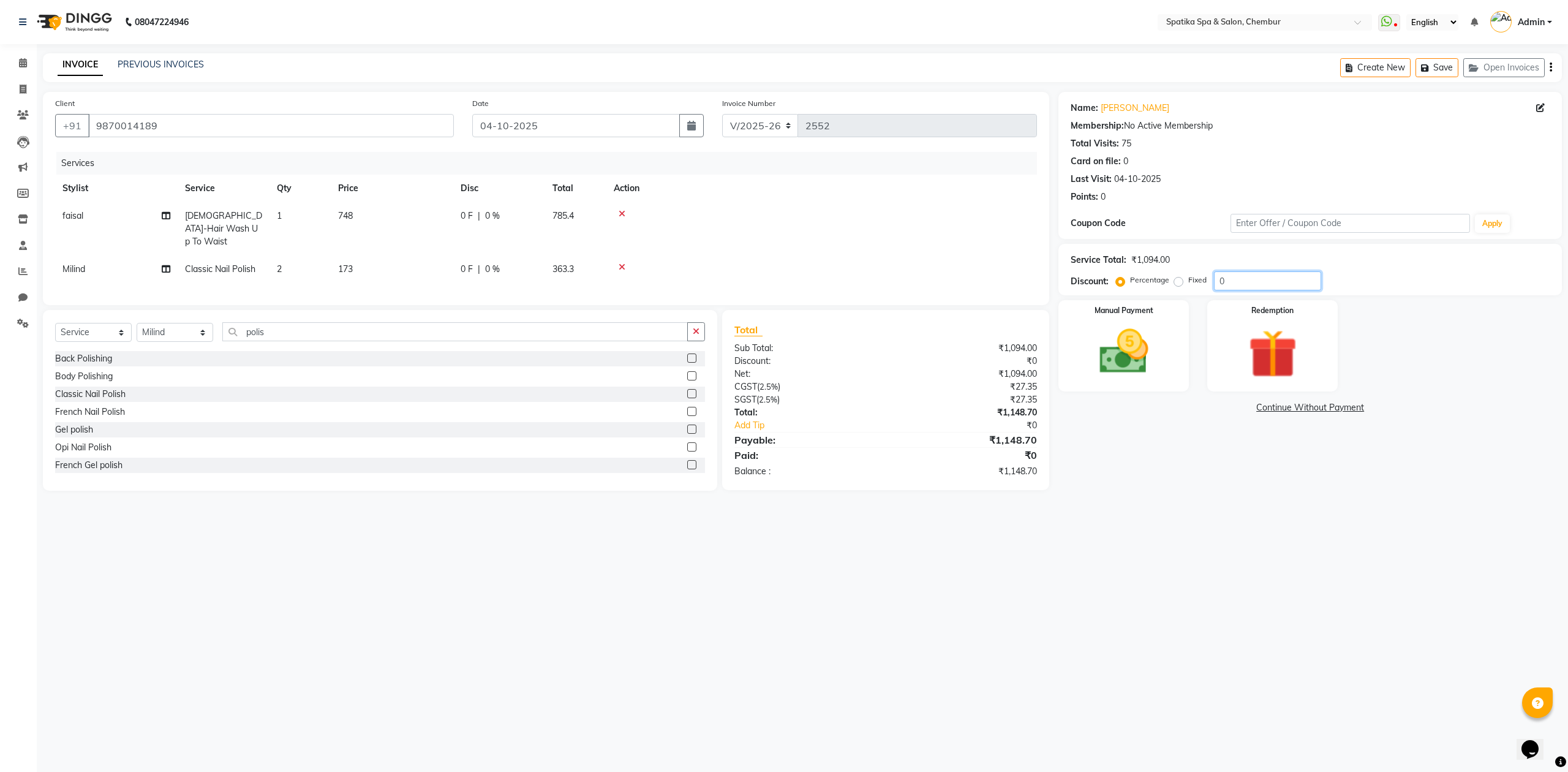
click at [1260, 282] on input "0" at bounding box center [1268, 281] width 107 height 19
type input "20"
click at [910, 557] on div "08047224946 Select Location × Spatika Spa & Salon, Chembur WhatsApp Status ✕ St…" at bounding box center [784, 386] width 1568 height 772
click at [1120, 356] on img at bounding box center [1124, 353] width 83 height 59
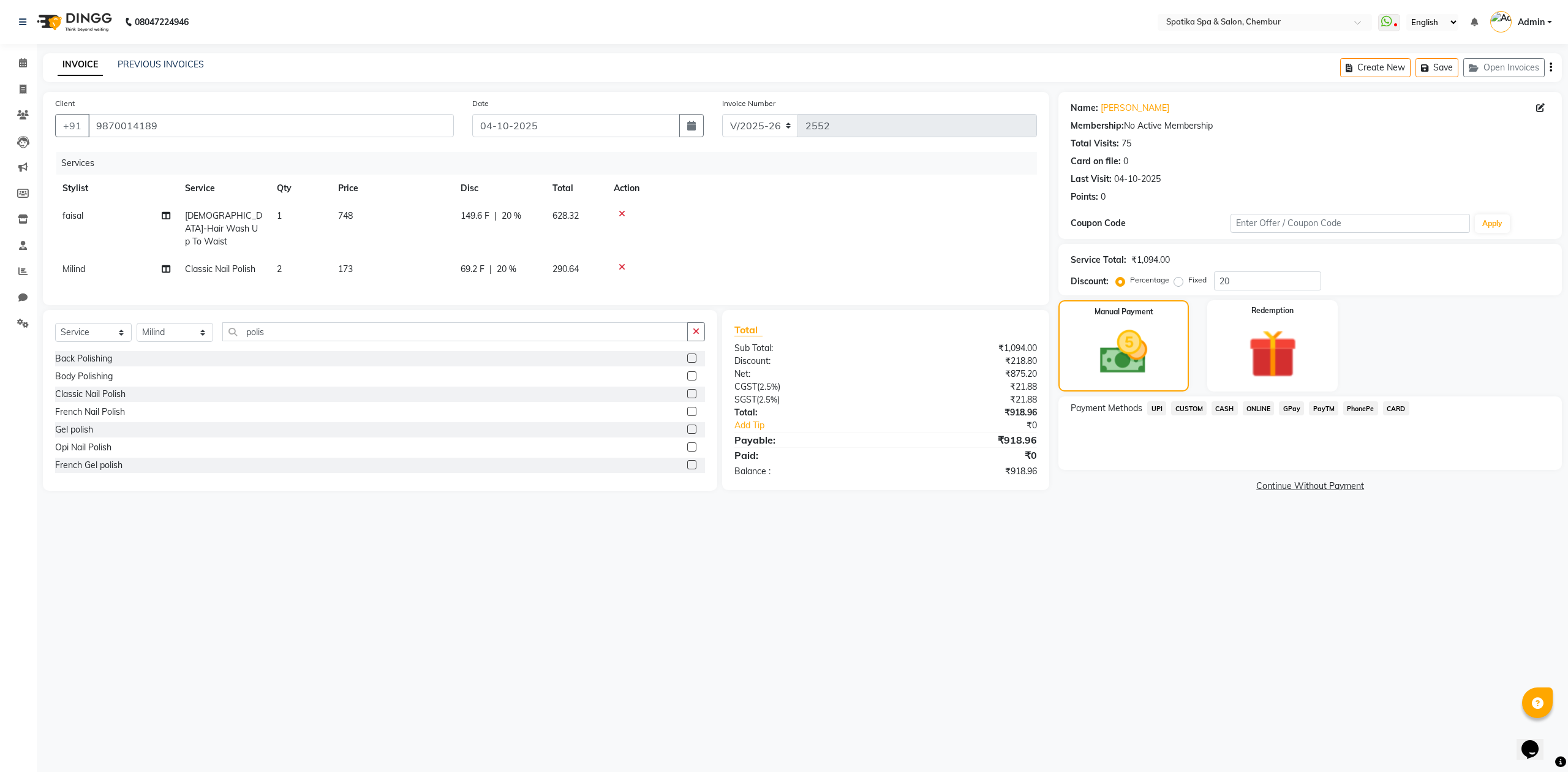
click at [1391, 410] on span "CARD" at bounding box center [1396, 408] width 26 height 14
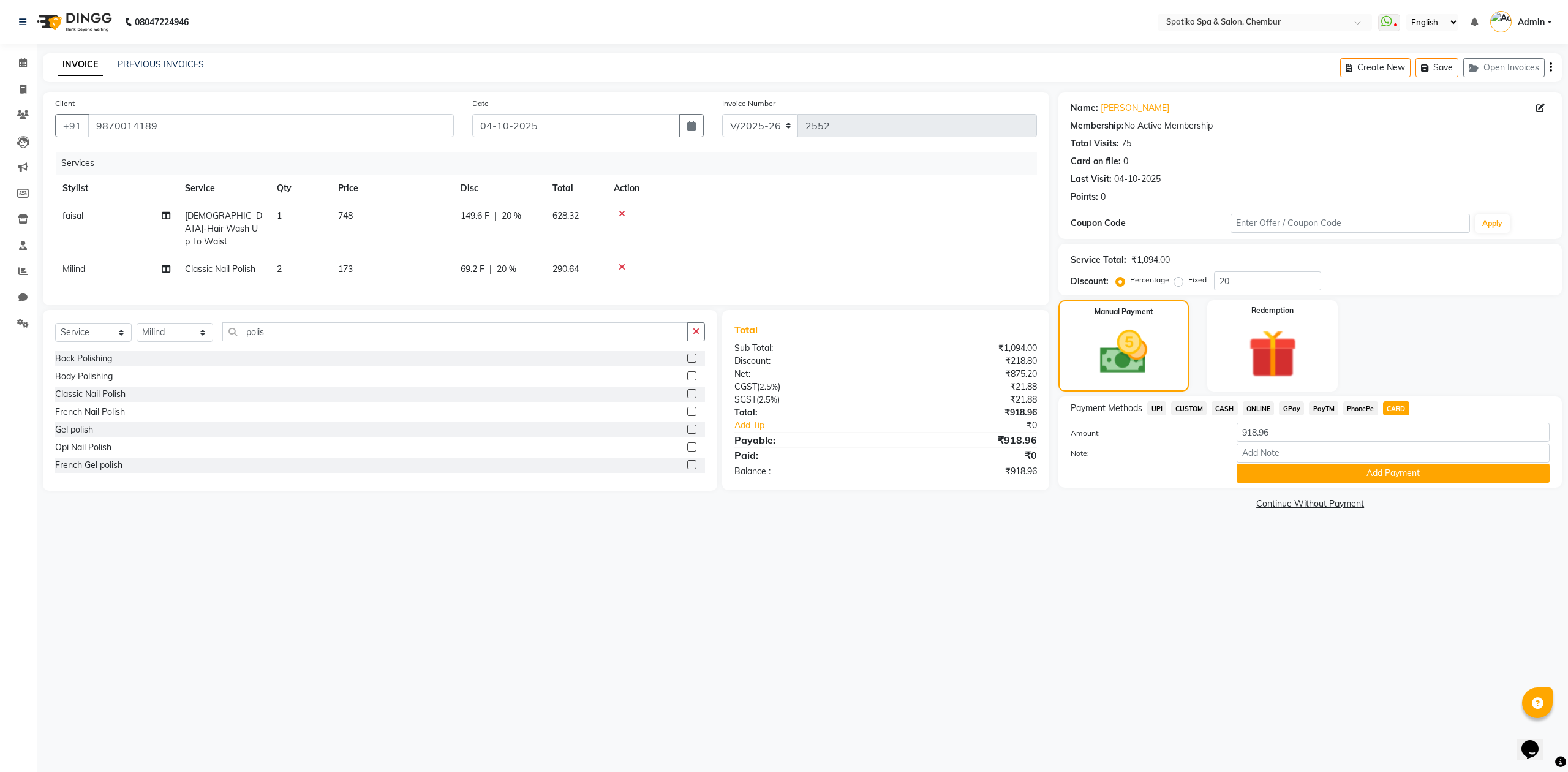
click at [1297, 405] on span "GPay" at bounding box center [1292, 408] width 25 height 14
click at [1403, 474] on button "Add Payment" at bounding box center [1393, 473] width 313 height 19
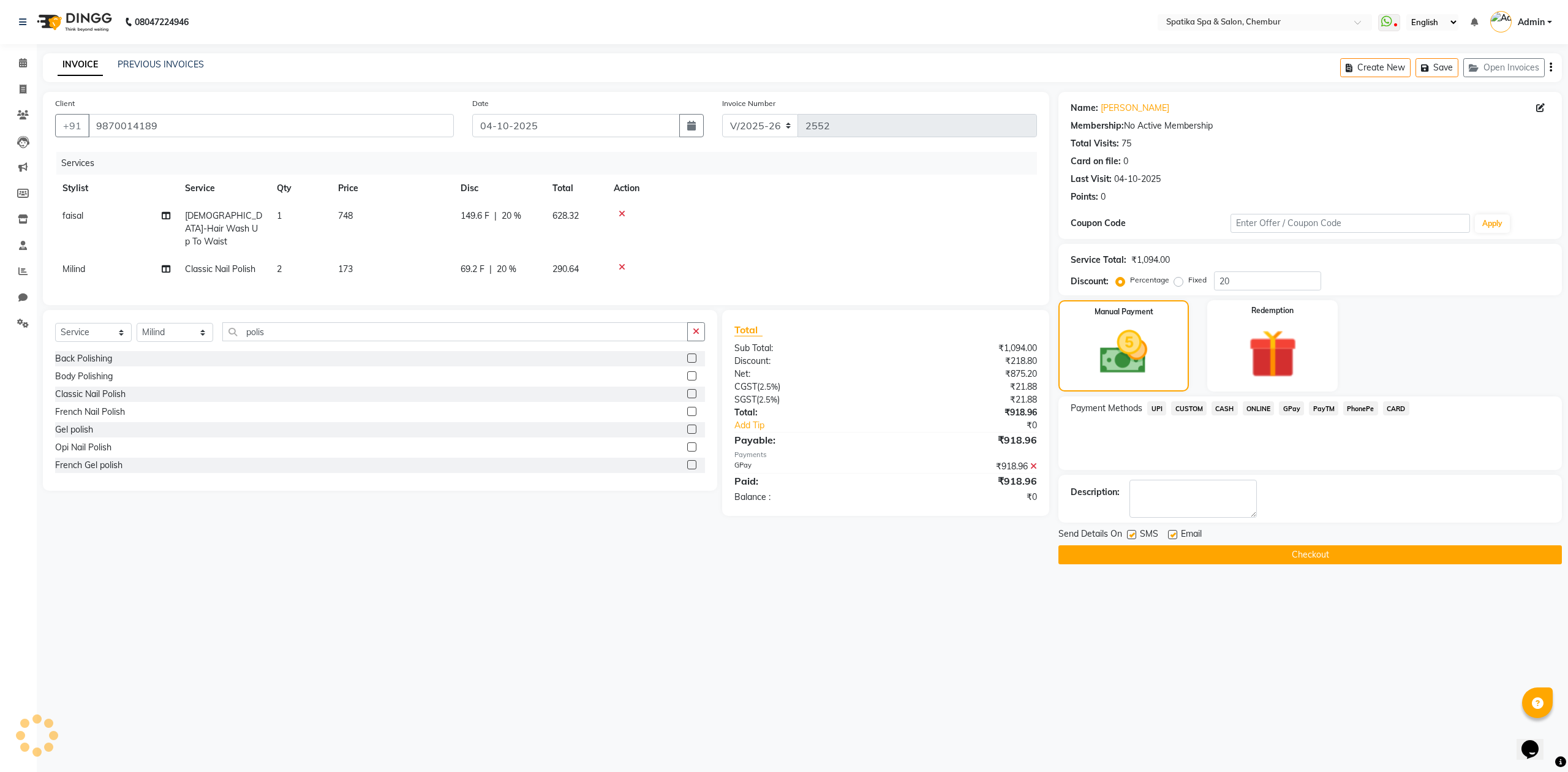
click at [1327, 559] on button "Checkout" at bounding box center [1310, 555] width 504 height 19
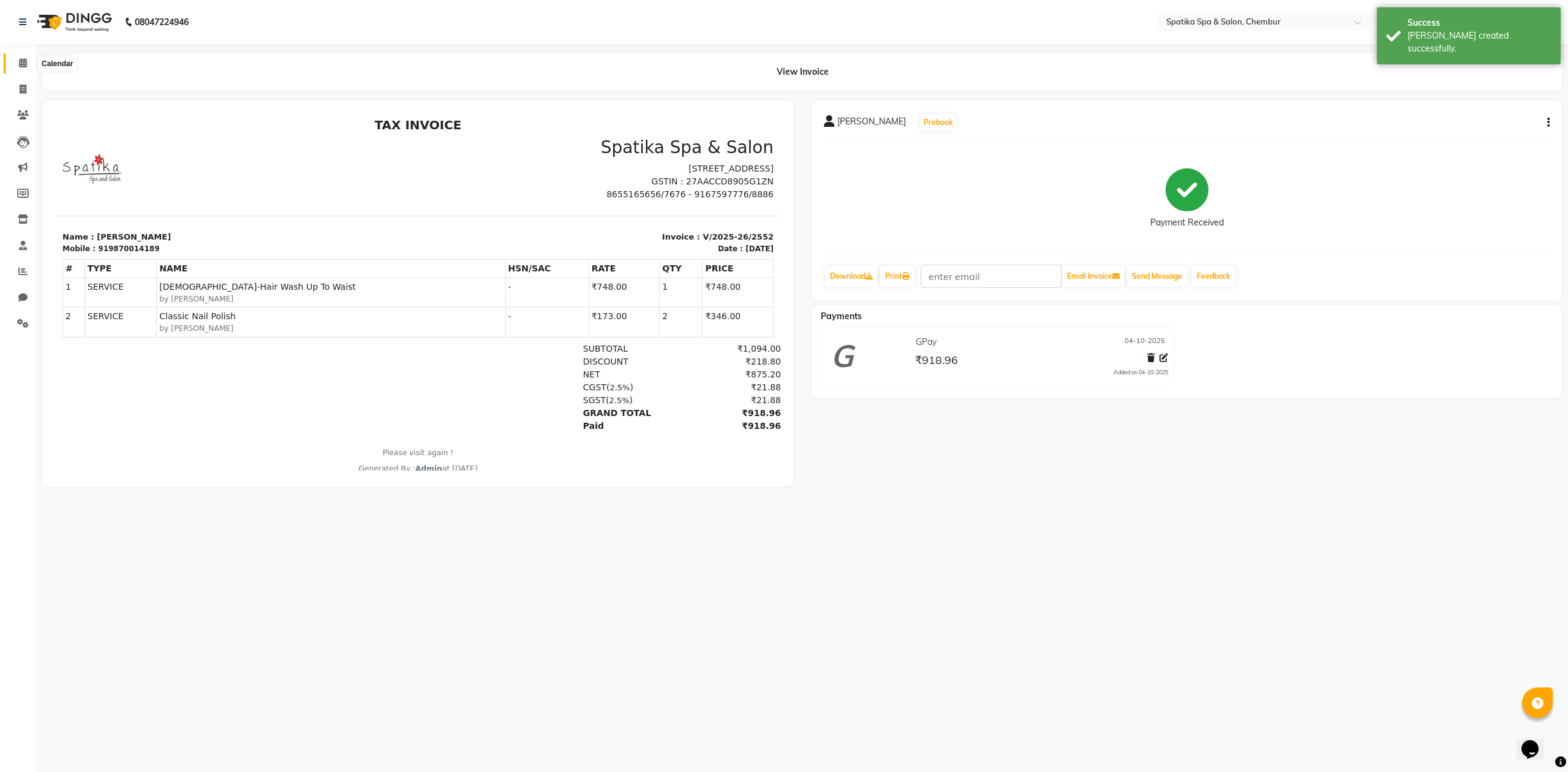
click at [25, 65] on icon at bounding box center [23, 63] width 8 height 9
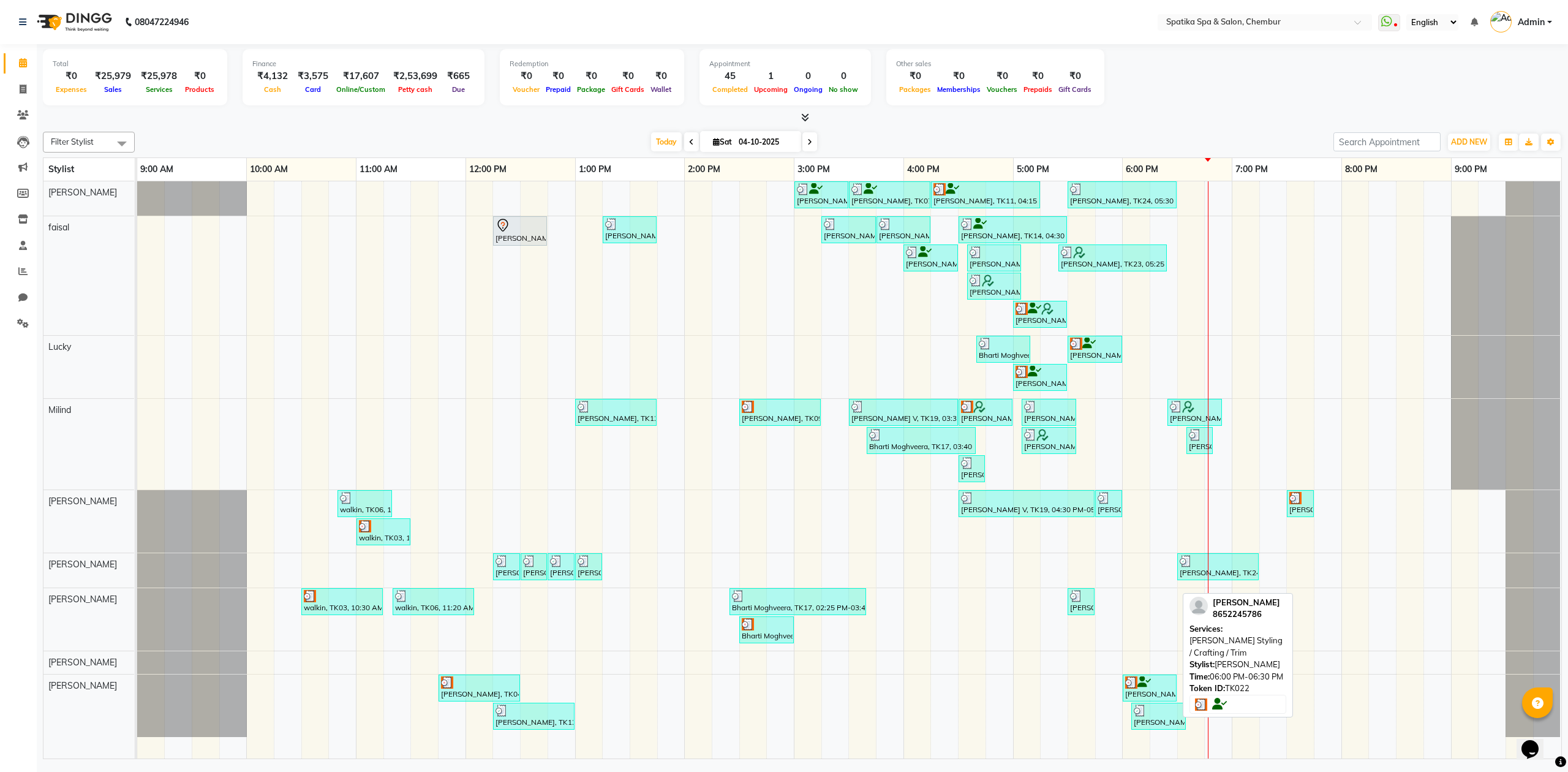
click at [1139, 682] on icon at bounding box center [1145, 682] width 13 height 1
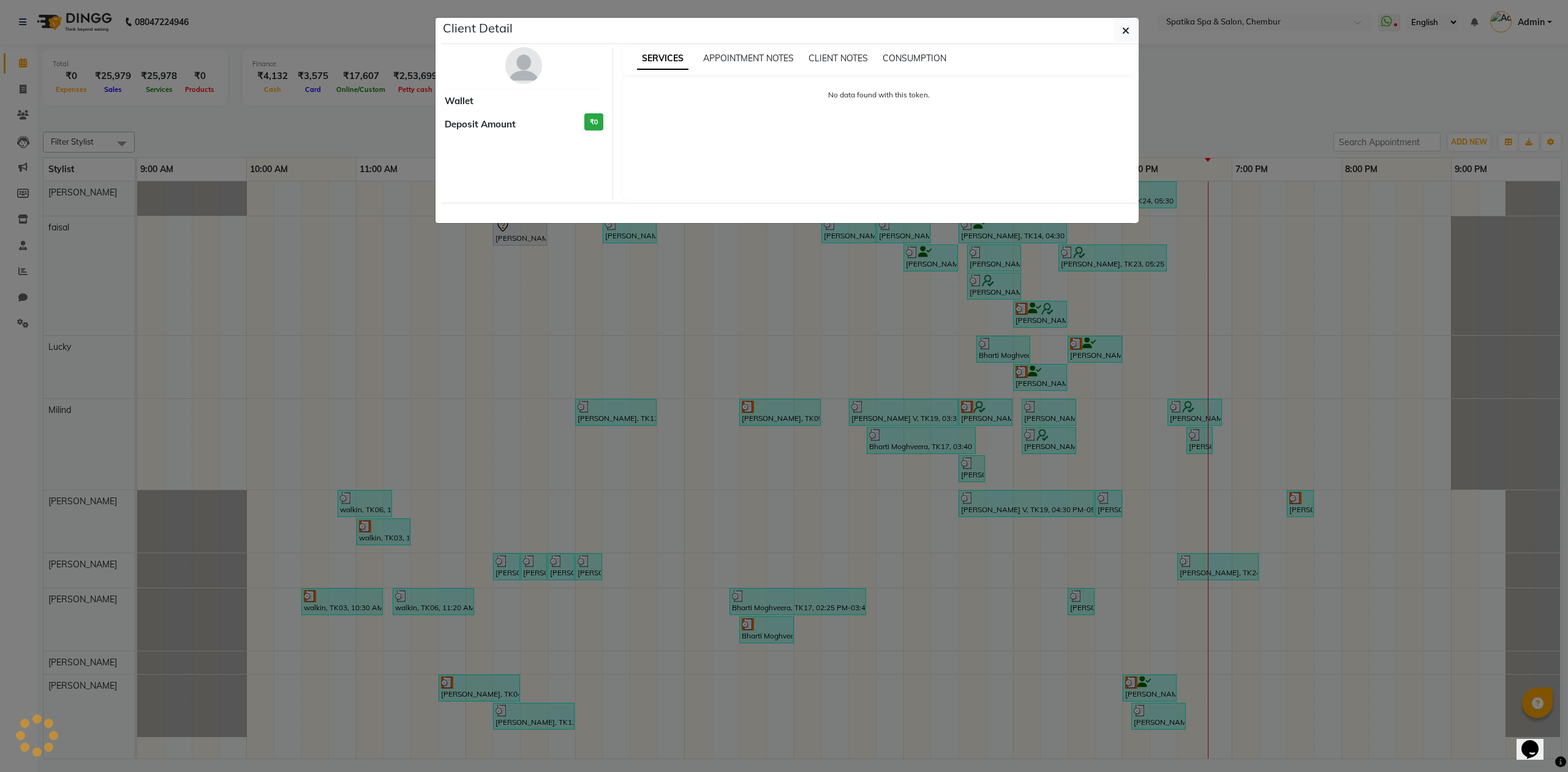
select select "3"
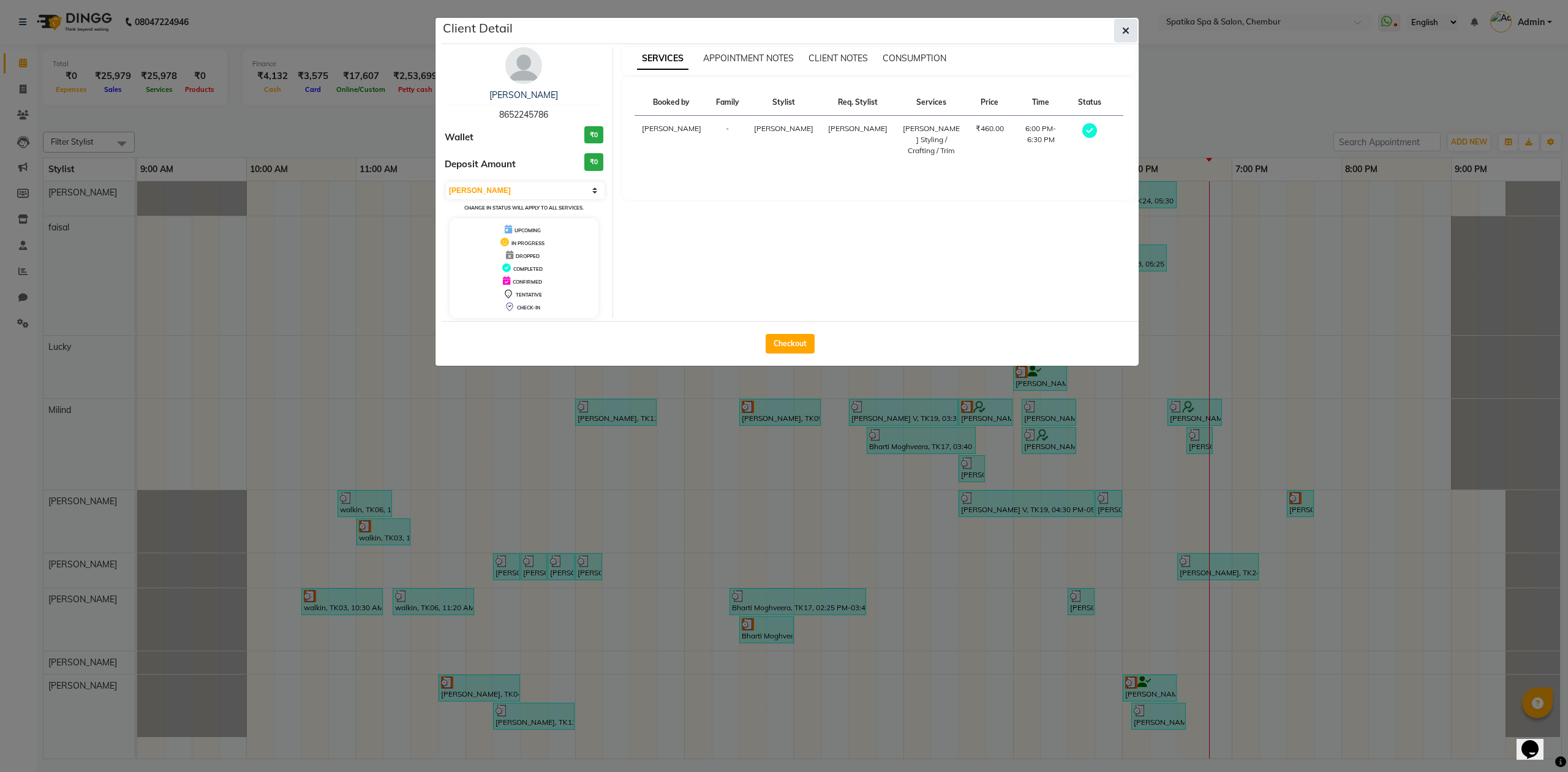
click at [1118, 35] on button "button" at bounding box center [1126, 30] width 23 height 23
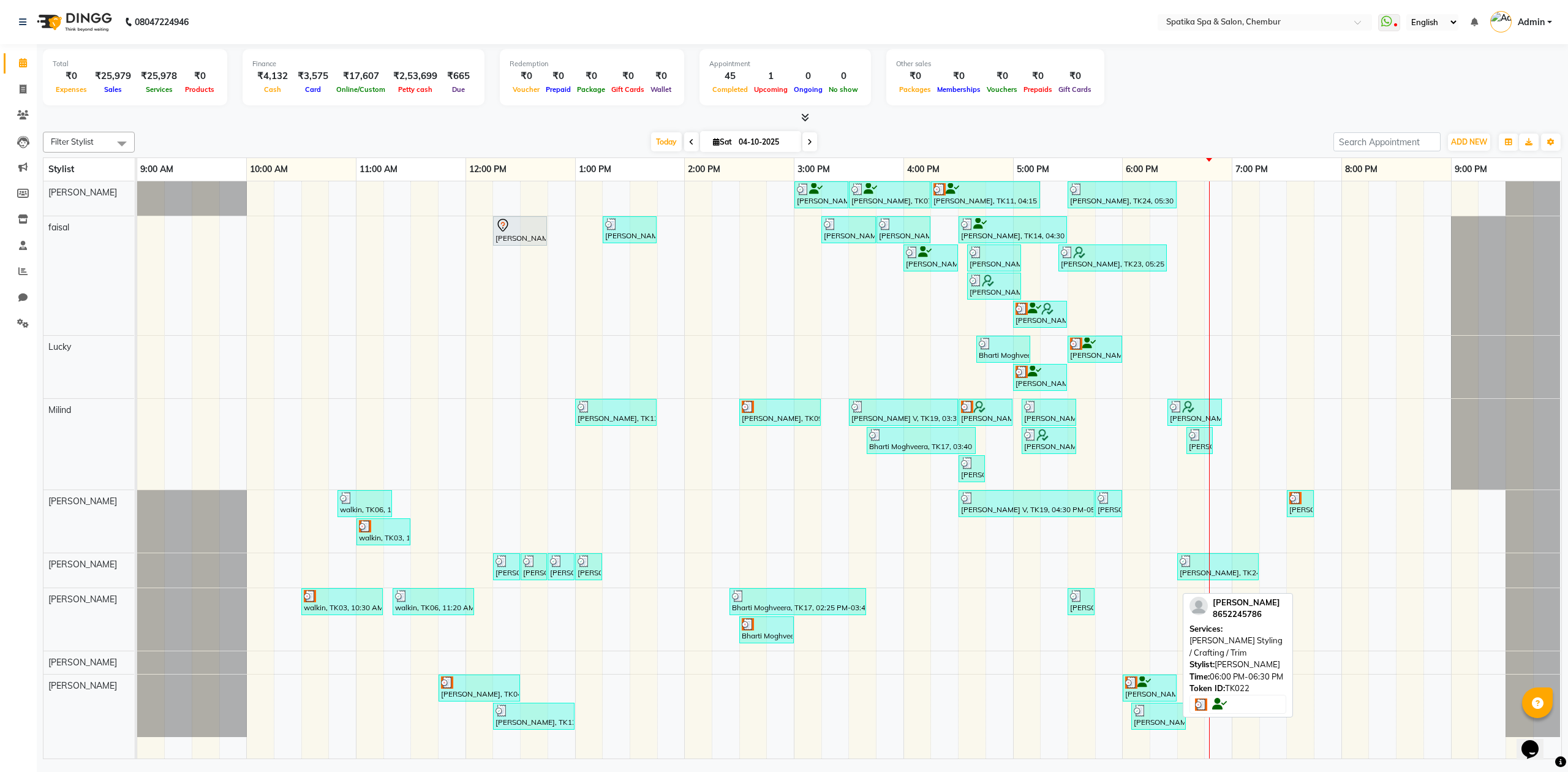
click at [1160, 688] on div at bounding box center [1149, 682] width 49 height 12
select select "3"
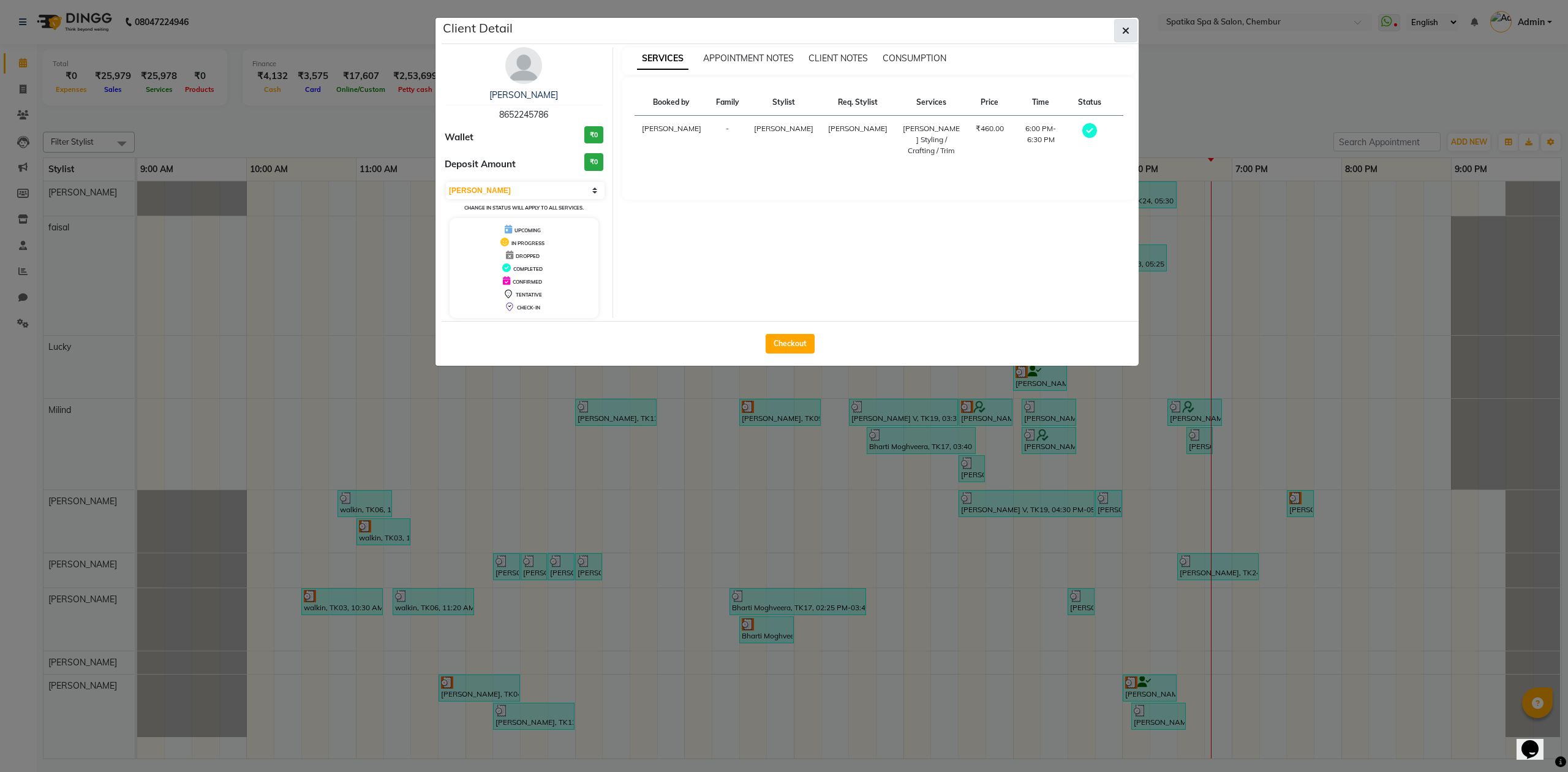
click at [1127, 19] on button "button" at bounding box center [1126, 30] width 23 height 23
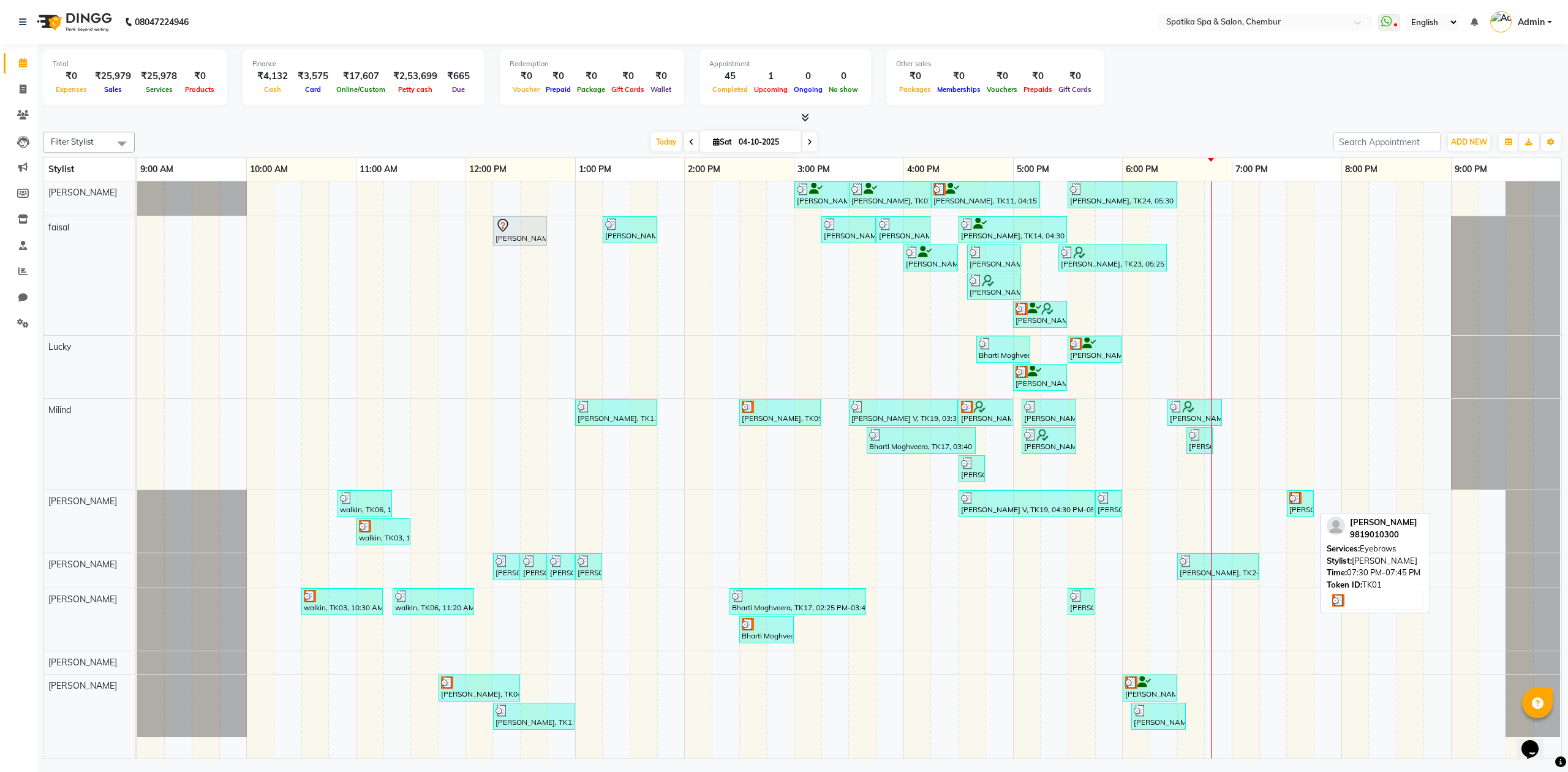
click at [1302, 504] on img at bounding box center [1296, 498] width 12 height 12
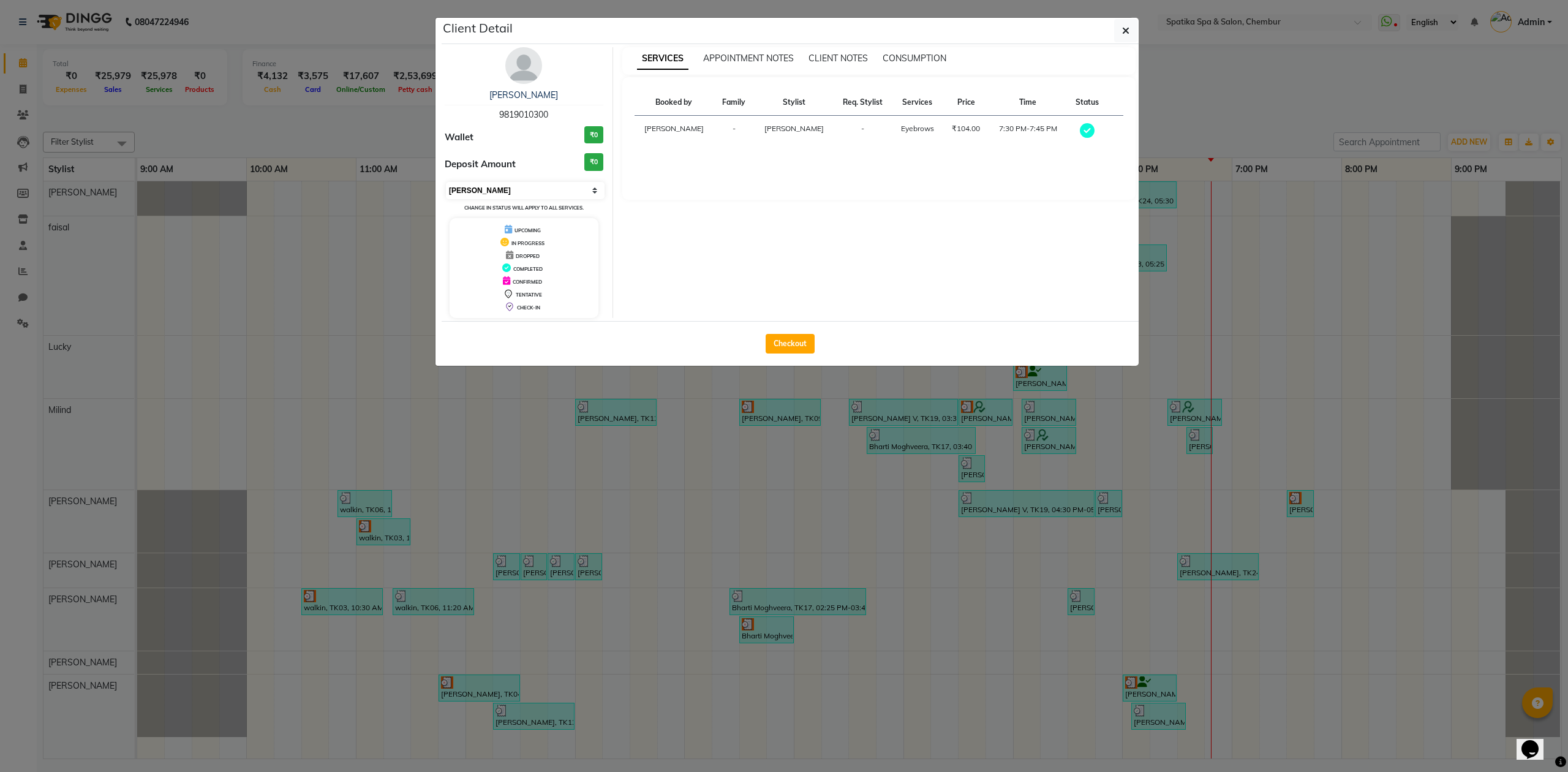
click at [560, 182] on select "Select MARK DONE UPCOMING" at bounding box center [525, 191] width 159 height 17
click at [446, 183] on select "Select MARK DONE UPCOMING" at bounding box center [525, 191] width 159 height 17
click at [524, 190] on select "Select IN SERVICE CONFIRMED TENTATIVE CHECK IN MARK DONE DROPPED UPCOMING" at bounding box center [525, 191] width 159 height 17
select select "2"
click at [446, 183] on select "Select IN SERVICE CONFIRMED TENTATIVE CHECK IN MARK DONE DROPPED UPCOMING" at bounding box center [525, 191] width 159 height 17
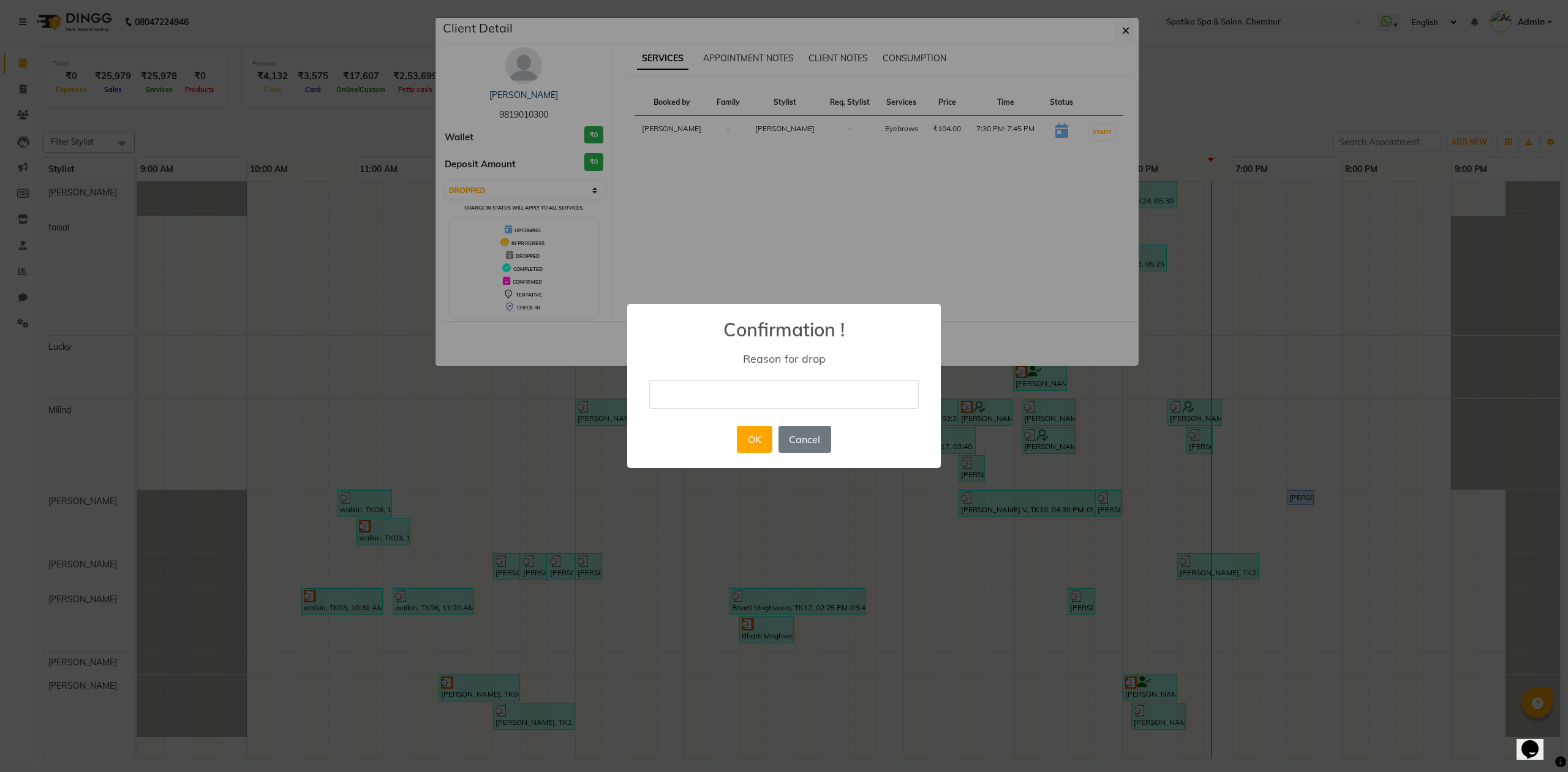
click at [749, 395] on input "text" at bounding box center [784, 394] width 270 height 29
type input "na"
click at [748, 434] on button "OK" at bounding box center [755, 439] width 35 height 27
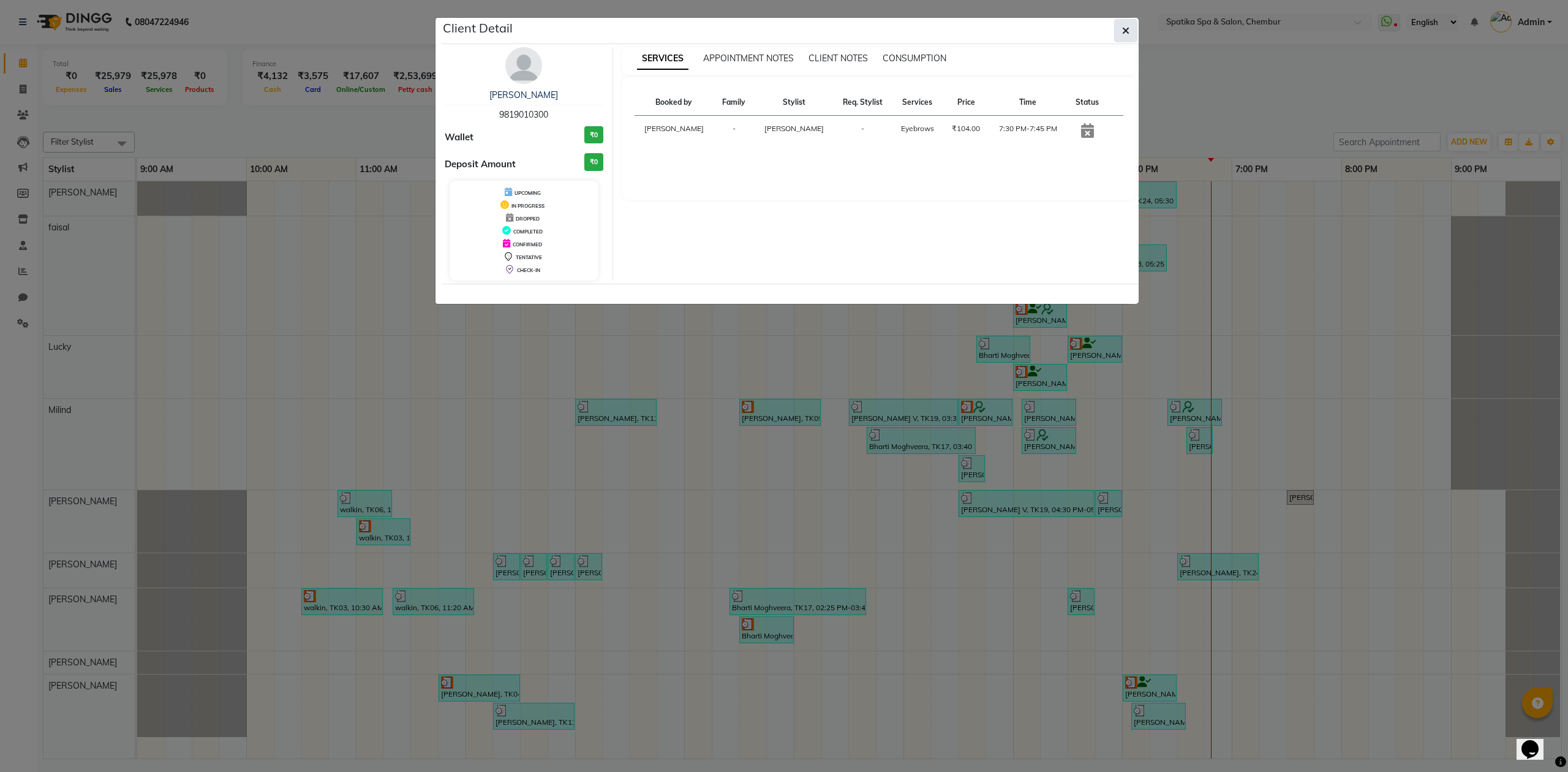
click at [1126, 32] on icon "button" at bounding box center [1126, 30] width 7 height 10
